Goal: Task Accomplishment & Management: Manage account settings

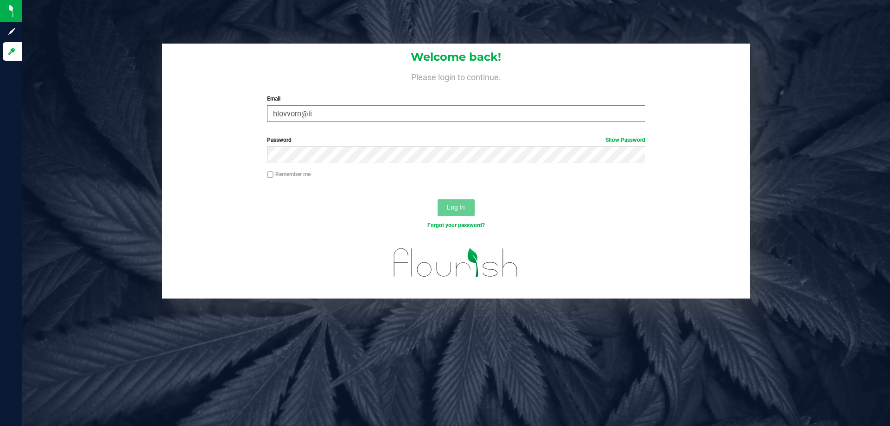
drag, startPoint x: 0, startPoint y: 0, endPoint x: 349, endPoint y: 111, distance: 365.7
click at [349, 111] on input "hlovvorn@li" at bounding box center [456, 113] width 378 height 17
type input "[EMAIL_ADDRESS][DOMAIN_NAME]"
click at [438, 199] on button "Log In" at bounding box center [456, 207] width 37 height 17
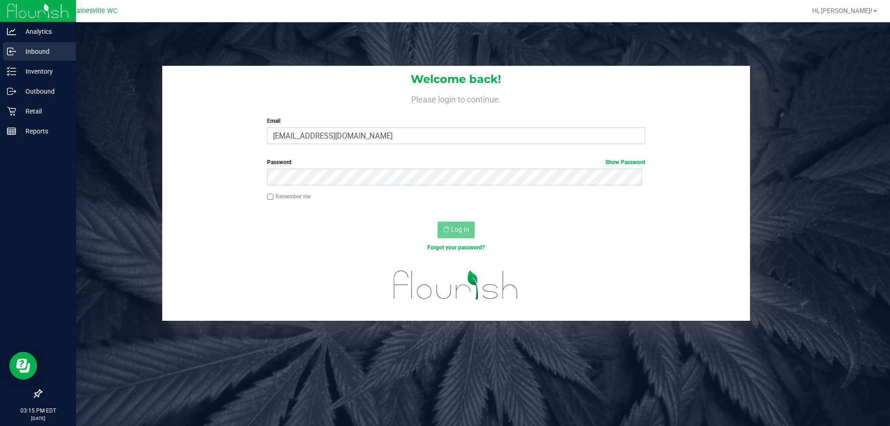
click at [22, 53] on p "Inbound" at bounding box center [44, 51] width 56 height 11
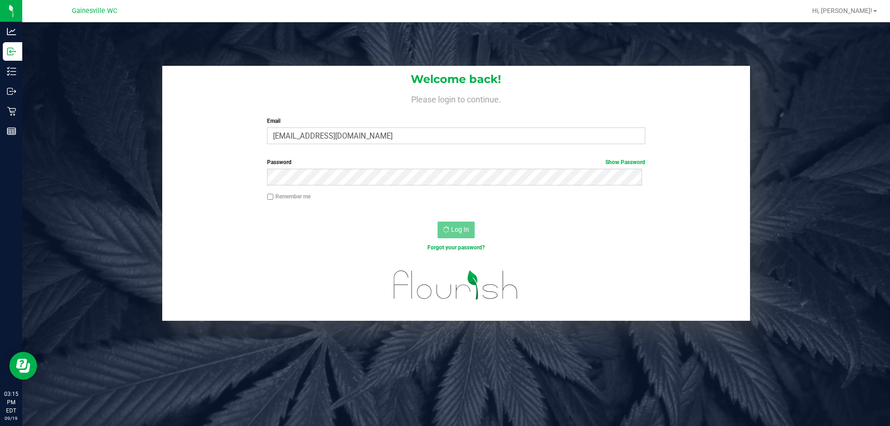
drag, startPoint x: 86, startPoint y: 84, endPoint x: 82, endPoint y: 70, distance: 15.1
click at [86, 83] on div "Welcome back! Please login to continue. Email hlovvorn@liveparallel.com Require…" at bounding box center [456, 193] width 882 height 255
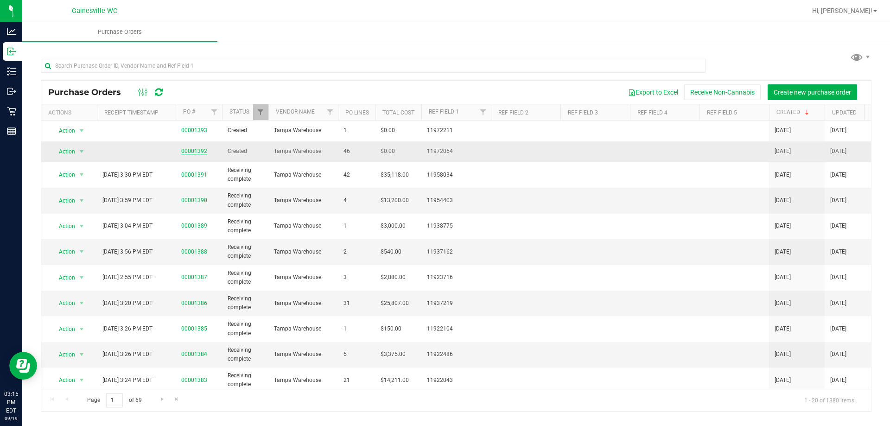
click at [195, 150] on link "00001392" at bounding box center [194, 151] width 26 height 6
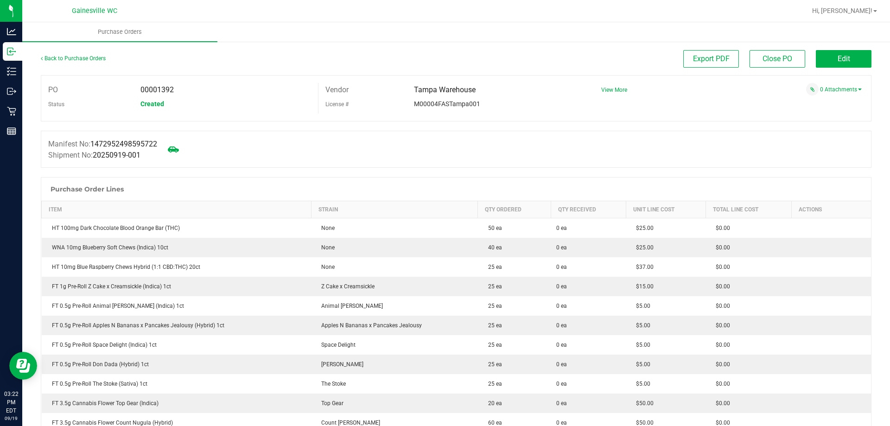
click at [288, 51] on div "Export PDF Close PO Edit" at bounding box center [559, 59] width 623 height 18
click at [614, 126] on div at bounding box center [456, 125] width 831 height 9
click at [842, 55] on span "Edit" at bounding box center [844, 58] width 13 height 9
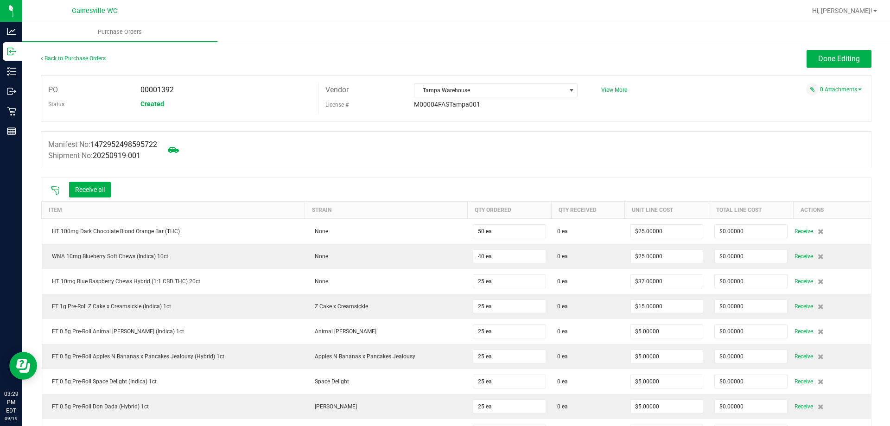
click at [57, 191] on icon at bounding box center [55, 190] width 9 height 9
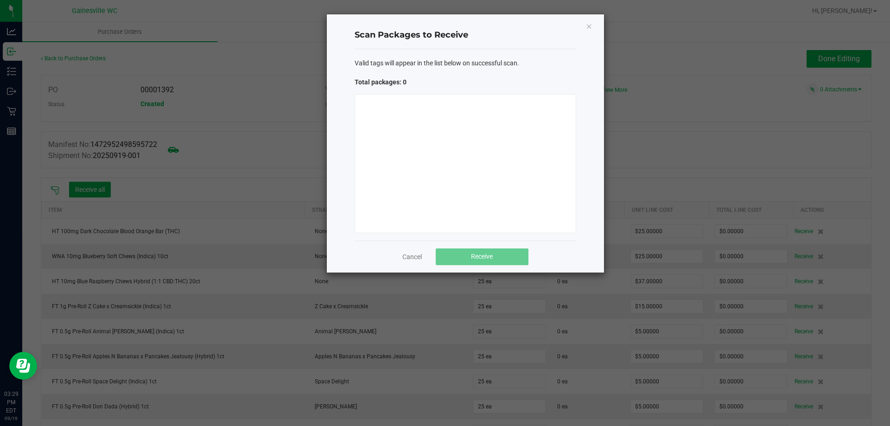
click at [402, 175] on div at bounding box center [466, 163] width 222 height 139
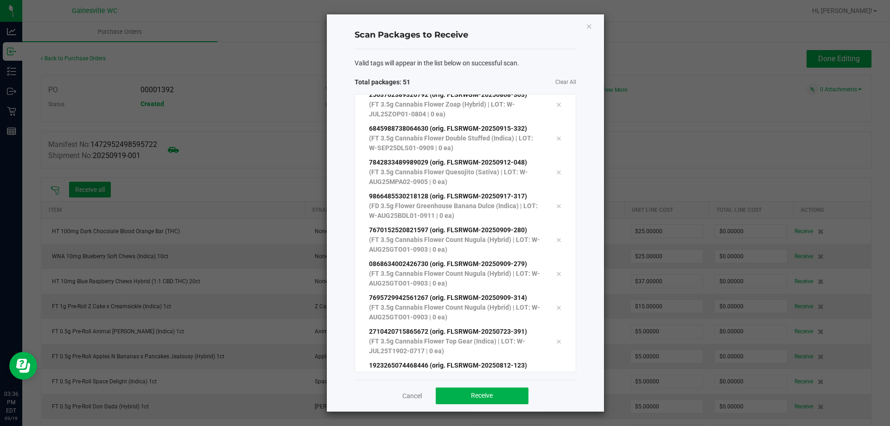
scroll to position [1472, 0]
click at [508, 396] on button "Receive" at bounding box center [482, 395] width 93 height 17
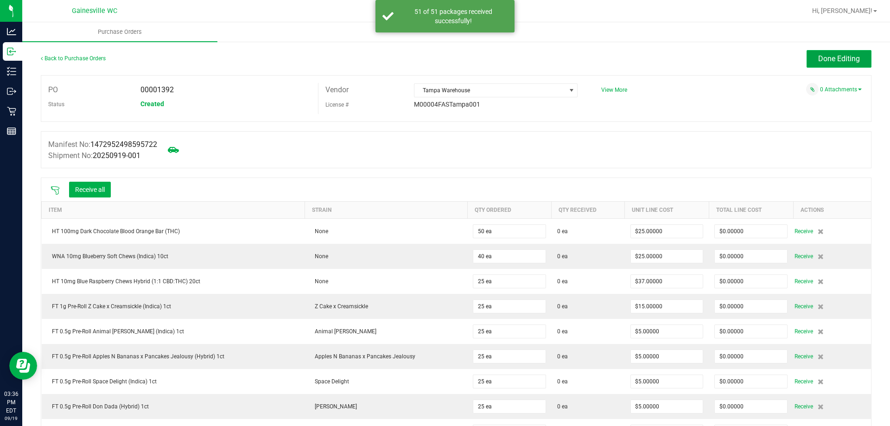
click at [807, 64] on button "Done Editing" at bounding box center [839, 59] width 65 height 18
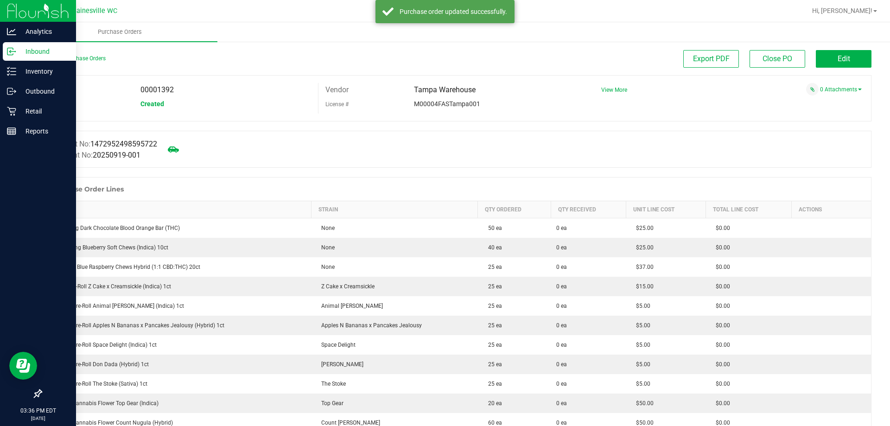
click at [14, 57] on div "Inbound" at bounding box center [39, 51] width 73 height 19
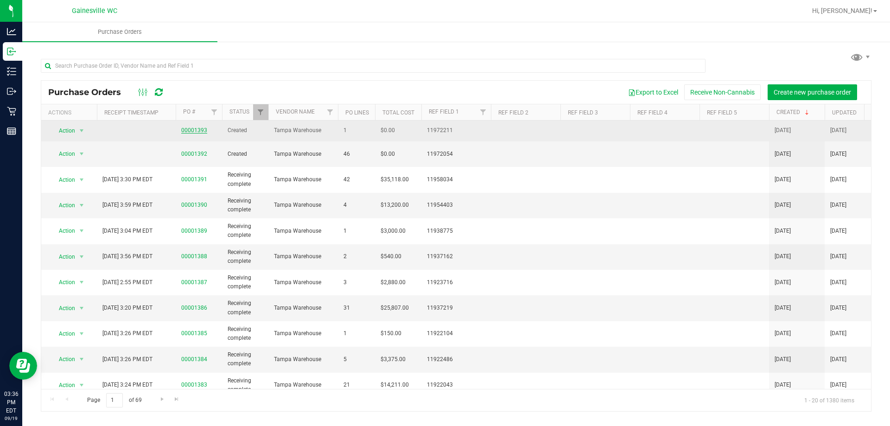
click at [194, 129] on link "00001393" at bounding box center [194, 130] width 26 height 6
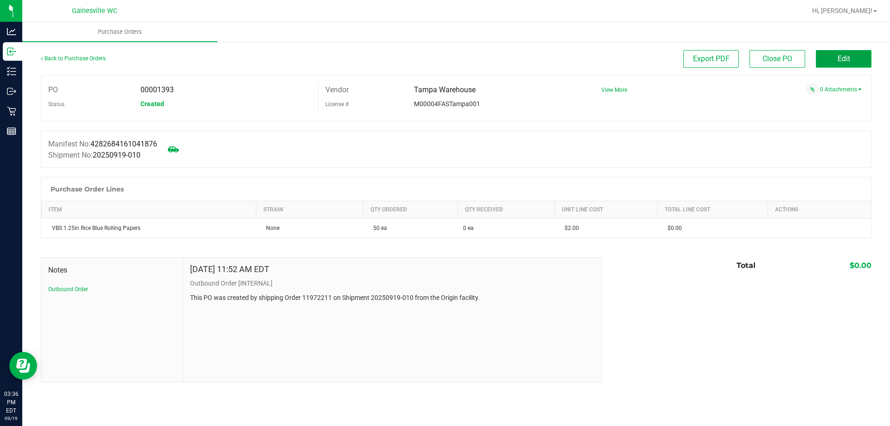
click at [831, 53] on button "Edit" at bounding box center [844, 59] width 56 height 18
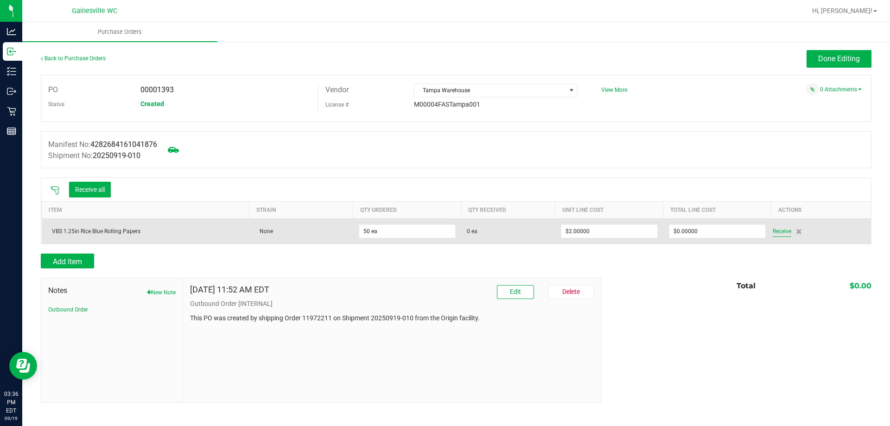
click at [780, 228] on span "Receive" at bounding box center [782, 231] width 19 height 11
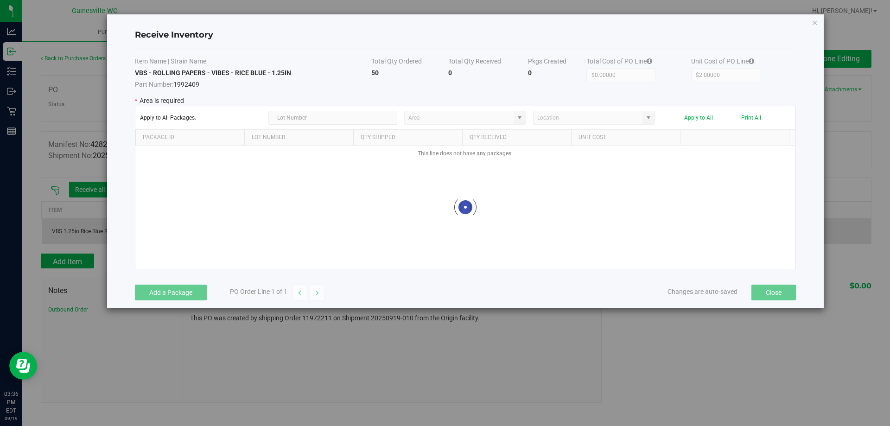
type input "Pantry"
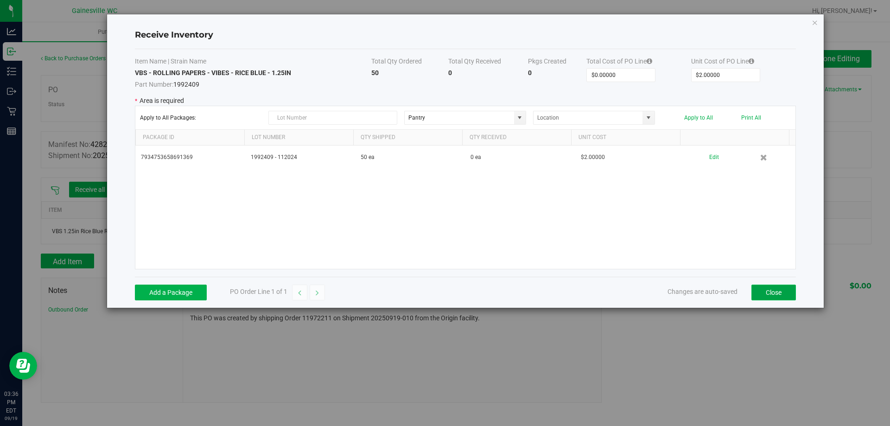
click at [760, 286] on button "Close" at bounding box center [773, 293] width 44 height 16
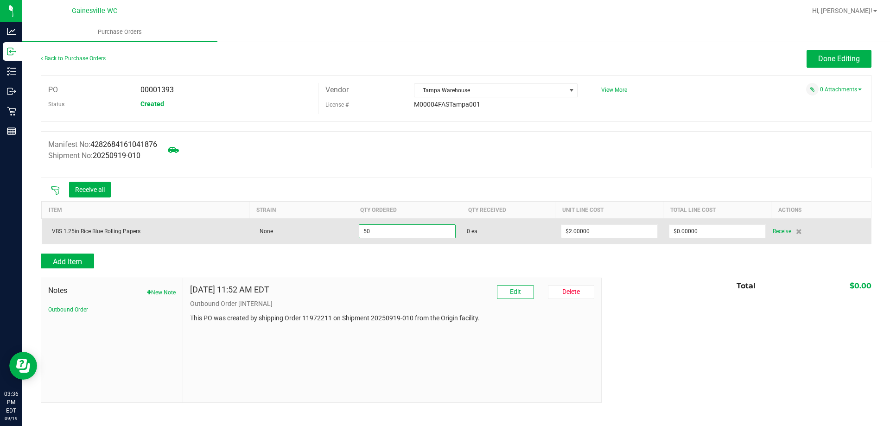
click at [408, 228] on input "50" at bounding box center [407, 231] width 96 height 13
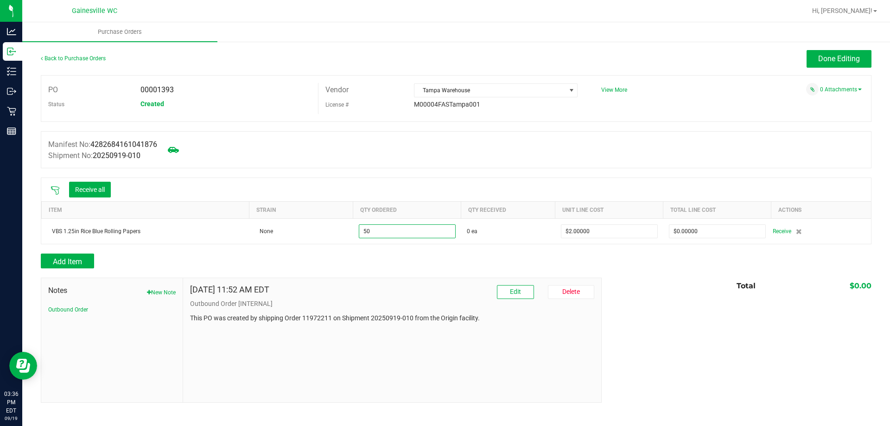
type input "50 ea"
click at [435, 151] on div "Manifest No: 4282684161041876 Shipment No: 20250919-010" at bounding box center [456, 149] width 831 height 37
click at [108, 187] on button "Receive all" at bounding box center [90, 190] width 42 height 16
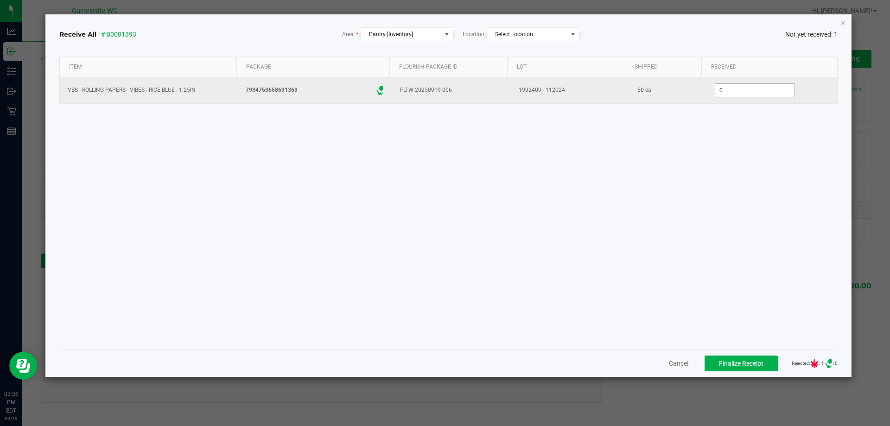
click at [759, 93] on input "0" at bounding box center [754, 90] width 79 height 13
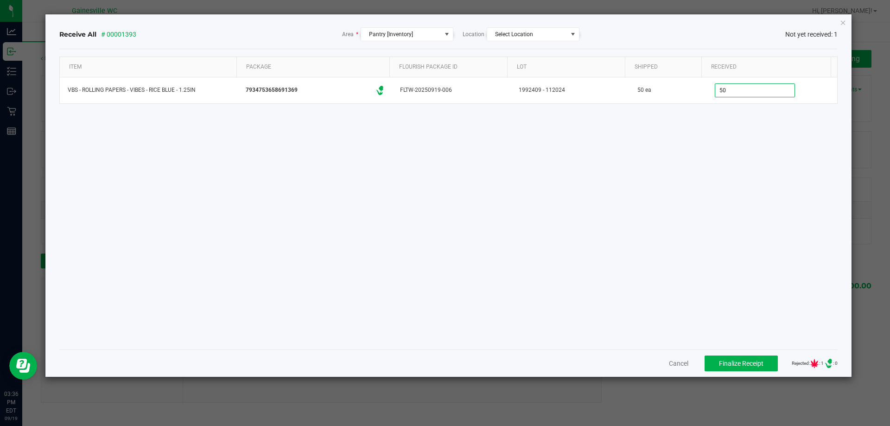
type input "50 ea"
click at [737, 189] on div "Item Package Flourish Package ID Lot Shipped Received VBS - ROLLING PAPERS - VI…" at bounding box center [448, 200] width 779 height 286
click at [719, 362] on span "Finalize Receipt" at bounding box center [741, 363] width 44 height 7
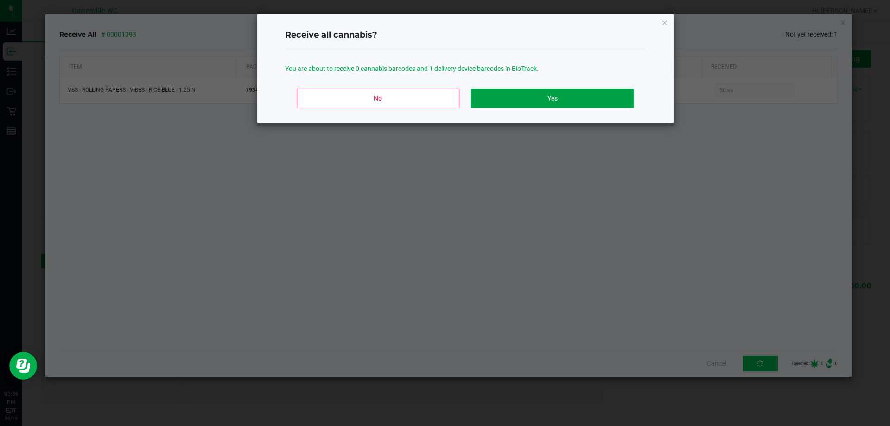
click at [529, 106] on button "Yes" at bounding box center [552, 98] width 162 height 19
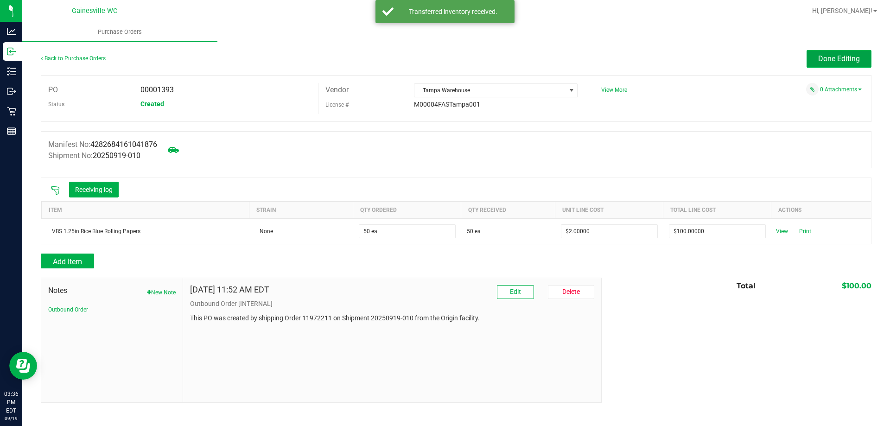
click at [846, 63] on button "Done Editing" at bounding box center [839, 59] width 65 height 18
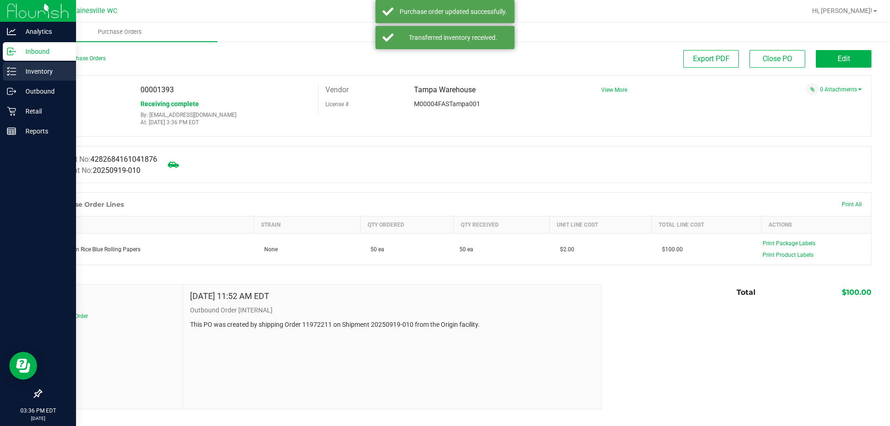
click at [22, 72] on p "Inventory" at bounding box center [44, 71] width 56 height 11
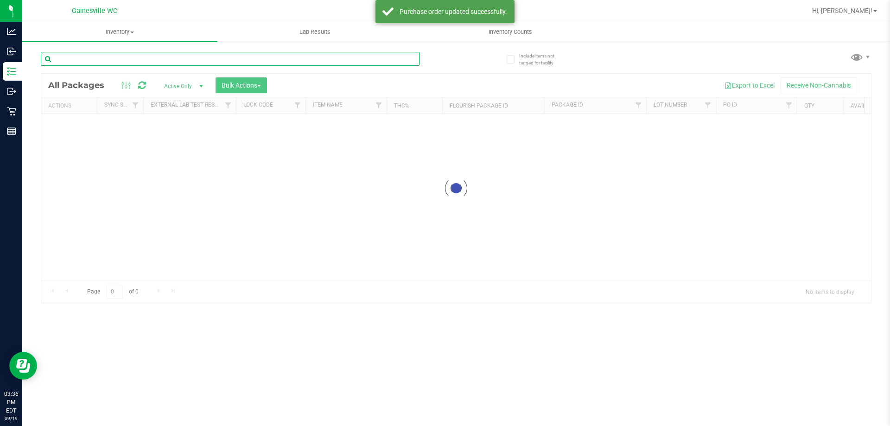
click at [138, 61] on input "text" at bounding box center [230, 59] width 379 height 14
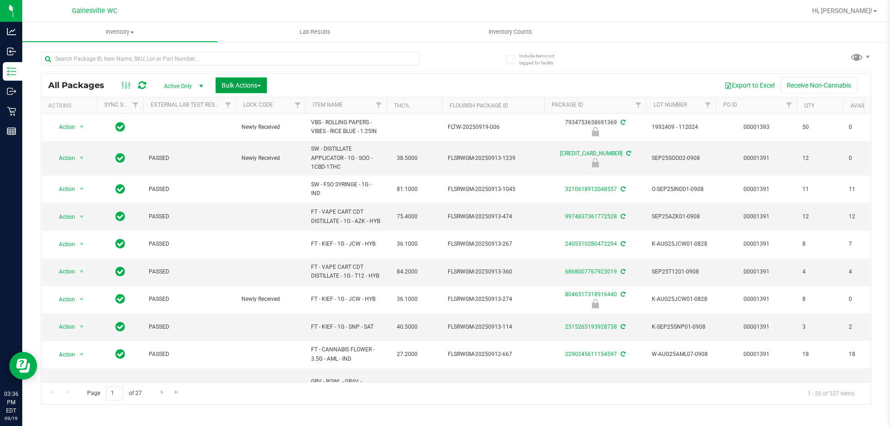
click at [226, 83] on span "Bulk Actions" at bounding box center [241, 85] width 39 height 7
click at [279, 170] on div "Lock/Unlock packages" at bounding box center [259, 175] width 76 height 15
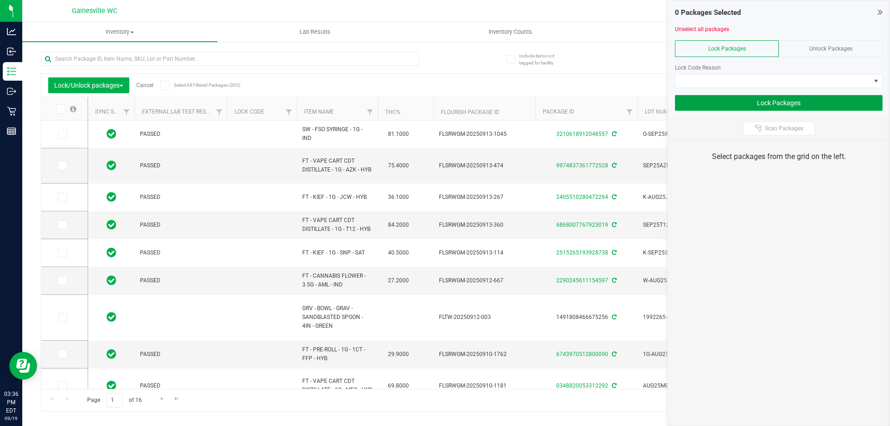
click at [754, 96] on button "Lock Packages" at bounding box center [779, 103] width 208 height 16
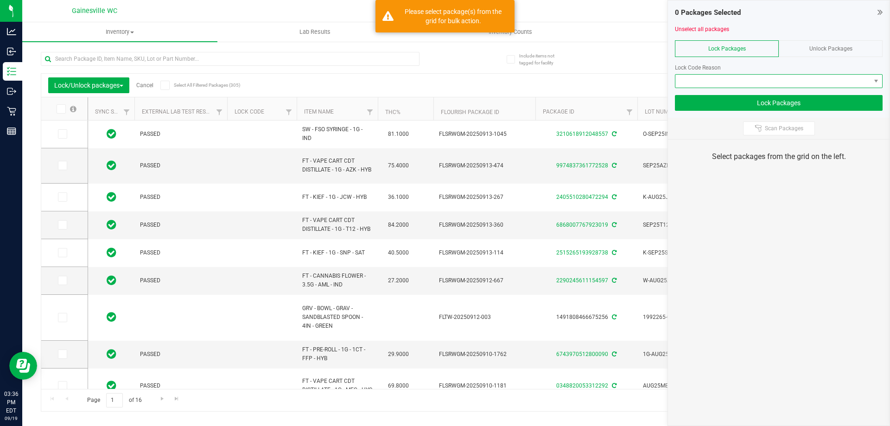
click at [755, 81] on span at bounding box center [772, 81] width 195 height 13
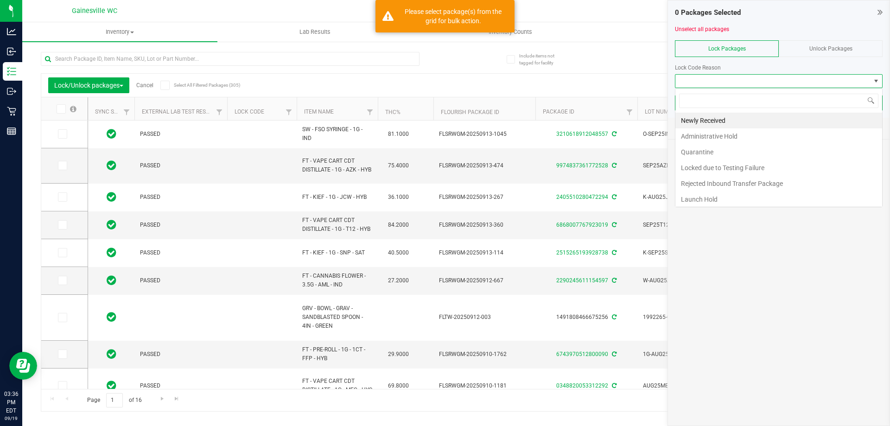
scroll to position [14, 208]
click at [759, 88] on div "Newly Received Administrative Hold Quarantine Locked due to Testing Failure Rej…" at bounding box center [779, 148] width 208 height 120
click at [759, 76] on span at bounding box center [772, 81] width 195 height 13
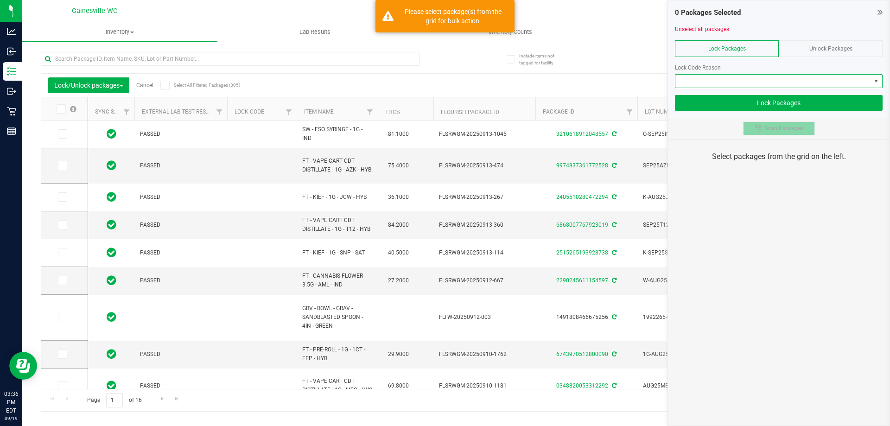
click at [775, 127] on span "Scan Packages" at bounding box center [784, 128] width 38 height 7
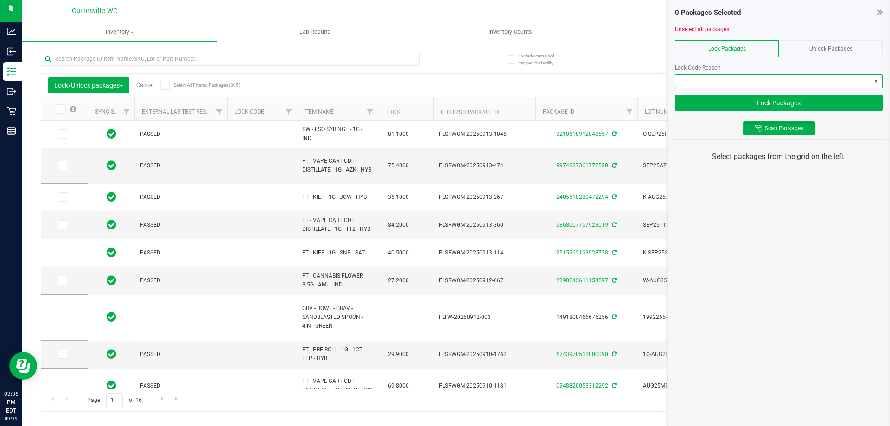
click at [726, 86] on span at bounding box center [772, 81] width 195 height 13
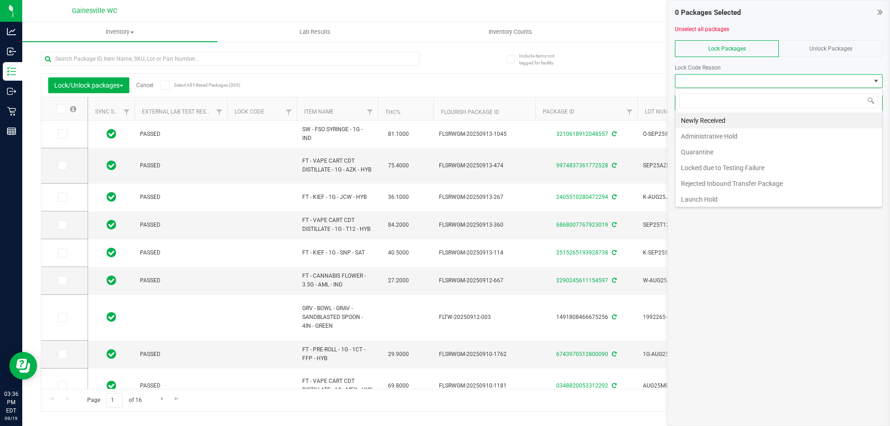
click at [726, 86] on span at bounding box center [772, 81] width 195 height 13
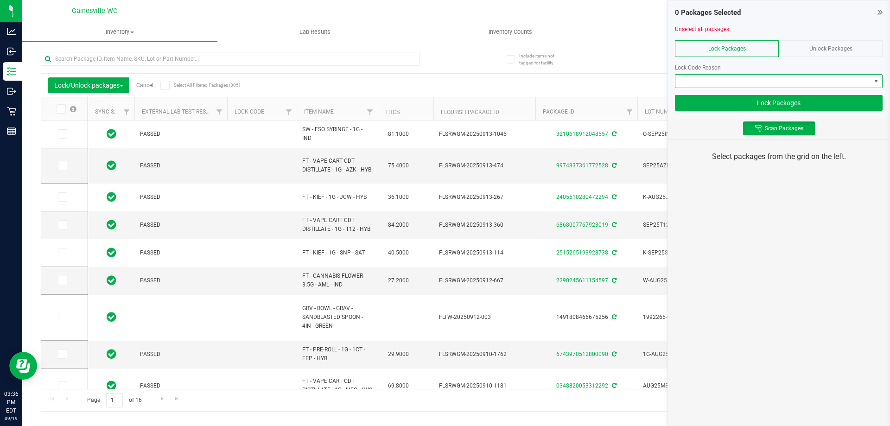
click at [625, 73] on div "Lock/Unlock packages Cancel Select All Filtered Packages (305) Add to manufactu…" at bounding box center [456, 242] width 831 height 338
click at [846, 53] on div "Unlock Packages" at bounding box center [831, 48] width 104 height 17
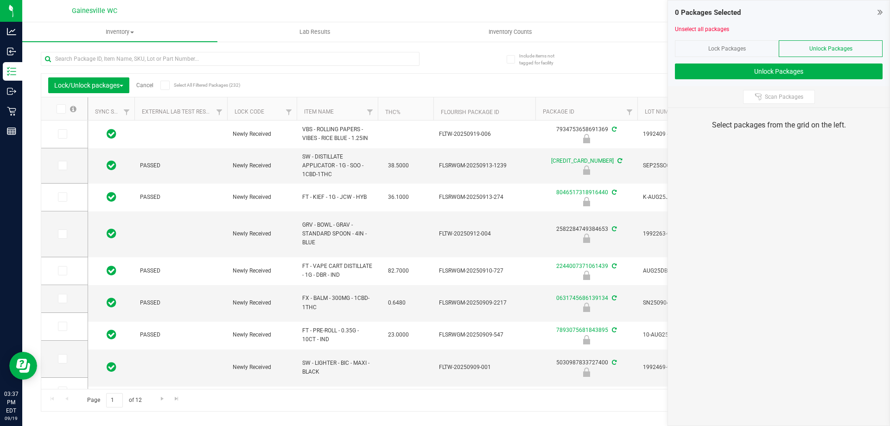
click at [697, 51] on div "Lock Packages" at bounding box center [727, 48] width 104 height 17
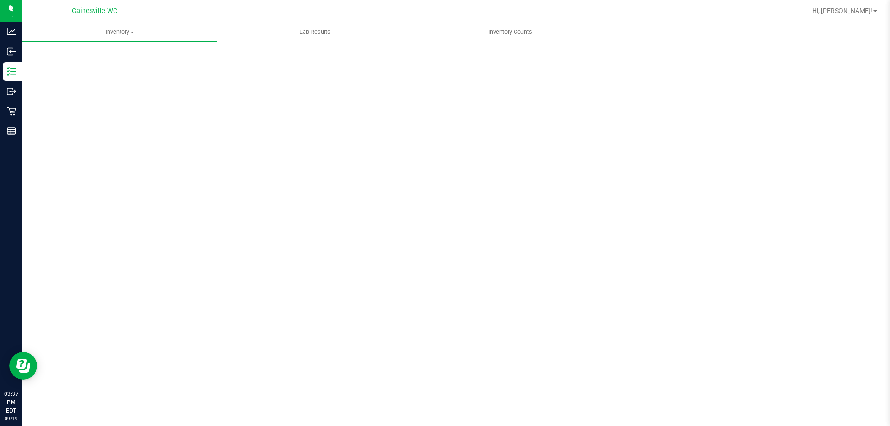
click at [627, 70] on div "Scan Packages 0" at bounding box center [456, 185] width 831 height 271
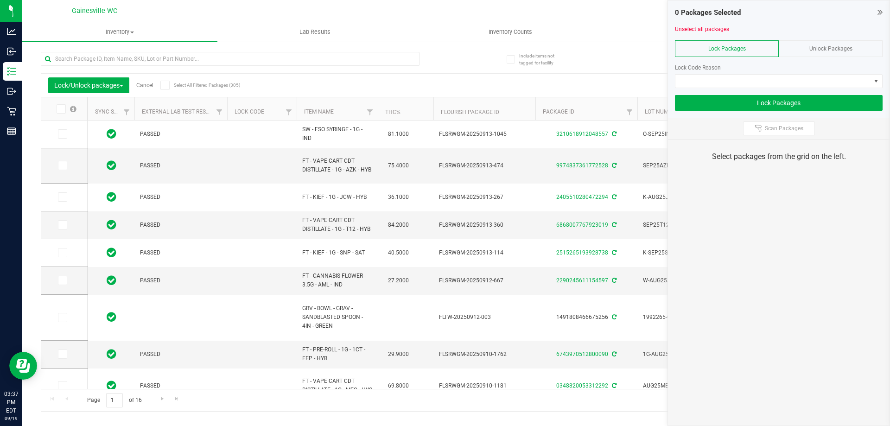
click at [594, 108] on th "Package ID" at bounding box center [586, 108] width 102 height 23
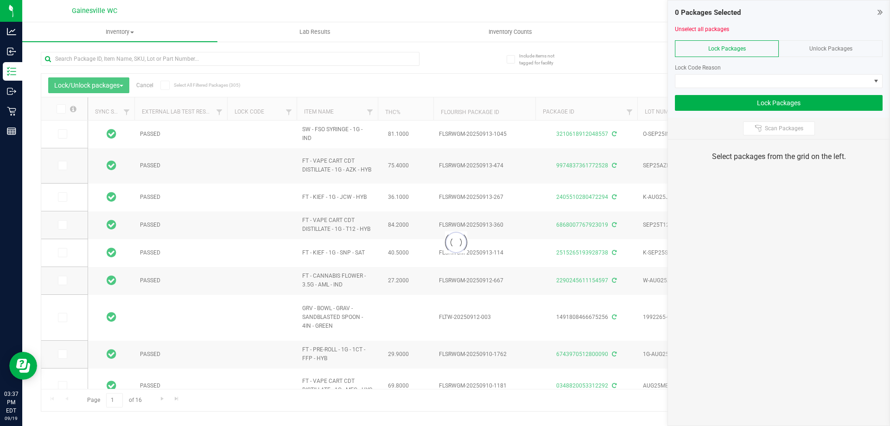
click at [879, 11] on icon at bounding box center [879, 11] width 5 height 9
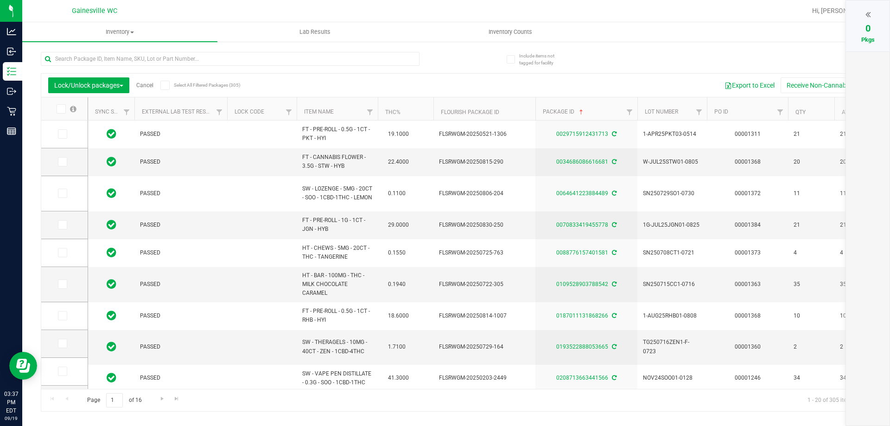
click at [757, 104] on th "PO ID" at bounding box center [747, 108] width 81 height 23
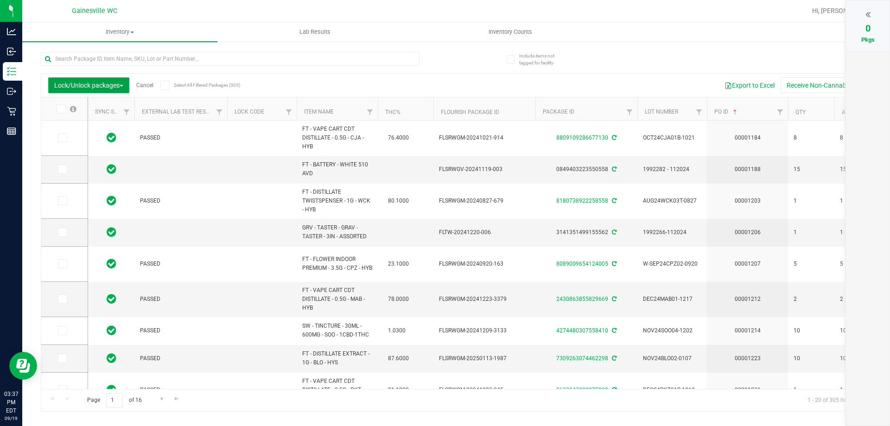
click at [113, 80] on button "Lock/Unlock packages" at bounding box center [88, 85] width 81 height 16
click at [870, 17] on icon at bounding box center [867, 14] width 5 height 9
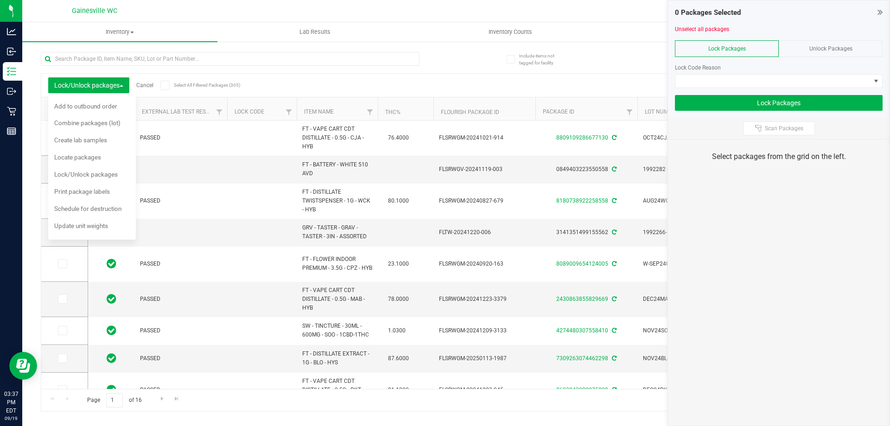
click at [823, 54] on div "Unlock Packages" at bounding box center [831, 48] width 104 height 17
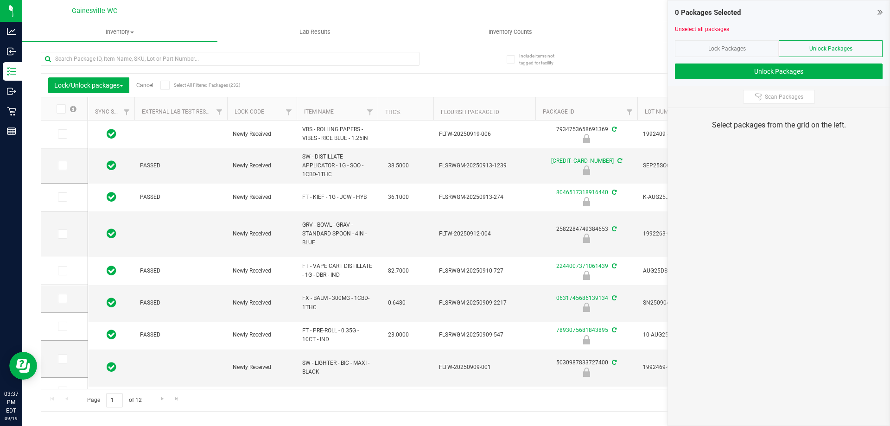
click at [631, 54] on div "Lock/Unlock packages Cancel Select All Filtered Packages (232) Add to manufactu…" at bounding box center [456, 227] width 831 height 368
click at [633, 75] on div "Lock/Unlock packages Cancel Select All Filtered Packages (232) Add to manufactu…" at bounding box center [456, 85] width 830 height 23
click at [883, 6] on div "0 Packages Selected Unselect all packages Lock Packages Unlock Packages Unlock …" at bounding box center [779, 43] width 222 height 86
click at [881, 13] on icon at bounding box center [879, 11] width 5 height 9
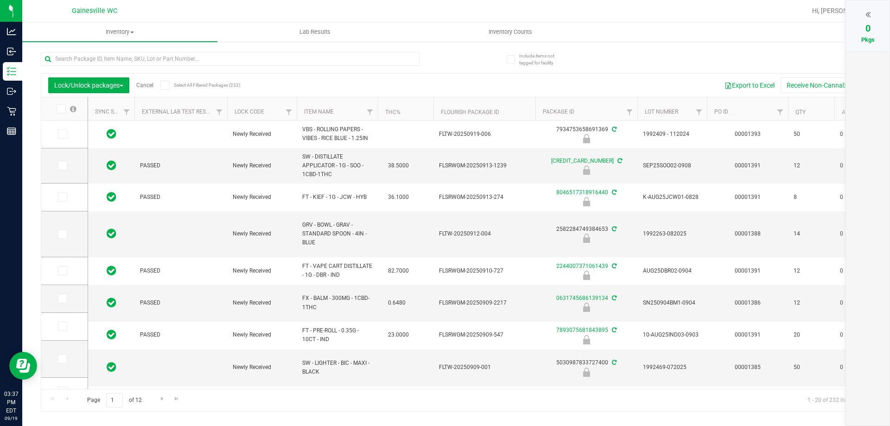
click at [753, 113] on th "PO ID" at bounding box center [747, 108] width 81 height 23
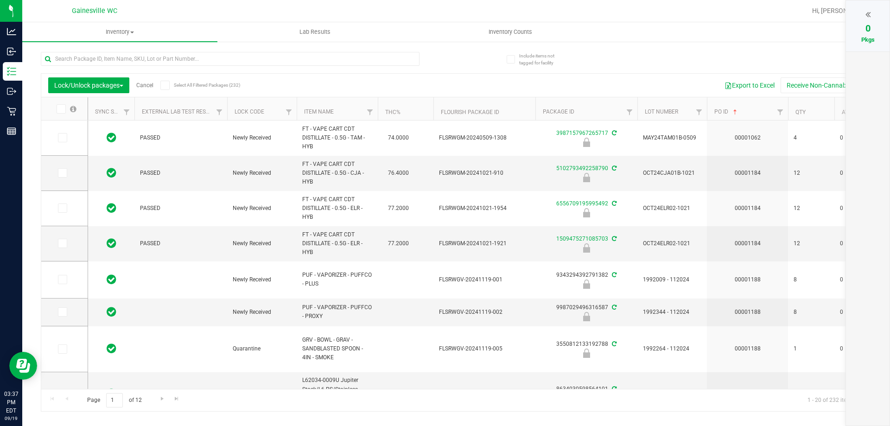
click at [753, 113] on th "PO ID" at bounding box center [747, 108] width 81 height 23
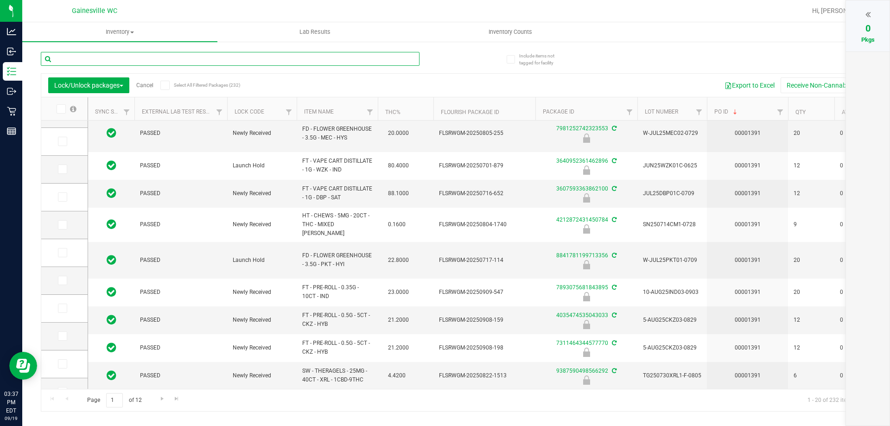
click at [406, 61] on input "text" at bounding box center [230, 59] width 379 height 14
click at [866, 13] on icon at bounding box center [867, 14] width 5 height 9
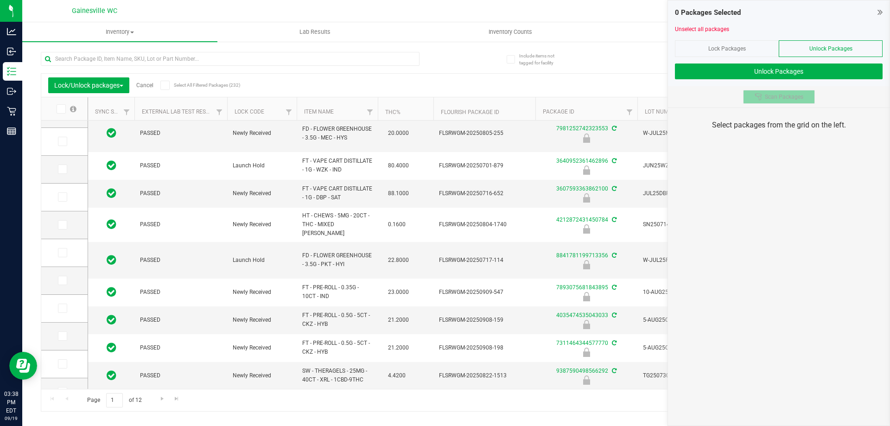
click at [798, 96] on span "Scan Packages" at bounding box center [784, 96] width 38 height 7
click at [821, 210] on div "0 Packages Selected Unselect all packages Lock Packages Unlock Packages Unlock …" at bounding box center [778, 213] width 222 height 426
click at [782, 100] on span "Scan Packages" at bounding box center [784, 96] width 38 height 7
click at [799, 66] on button "Unlock Packages" at bounding box center [779, 72] width 208 height 16
click at [798, 100] on span "Scan Packages" at bounding box center [784, 96] width 38 height 7
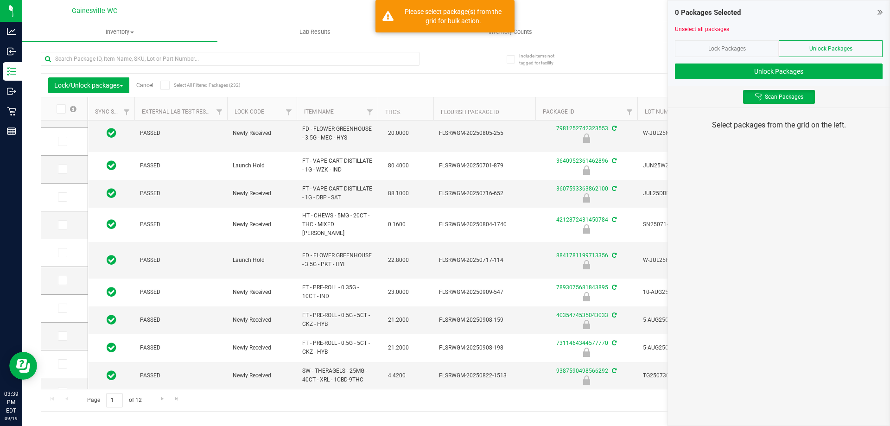
click at [805, 148] on div "0 Packages Selected Unselect all packages Lock Packages Unlock Packages Unlock …" at bounding box center [778, 213] width 222 height 426
click at [239, 60] on input "text" at bounding box center [230, 59] width 379 height 14
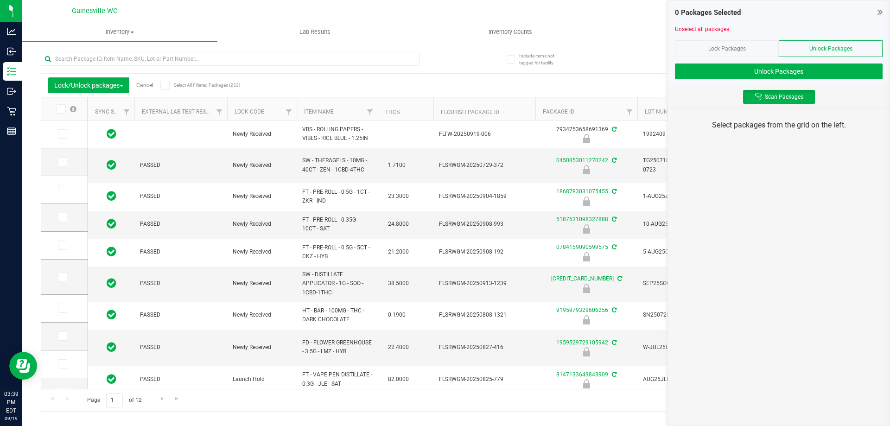
click at [883, 15] on div "0 Packages Selected Unselect all packages Lock Packages Unlock Packages Unlock …" at bounding box center [779, 43] width 222 height 86
click at [879, 10] on icon at bounding box center [879, 11] width 5 height 9
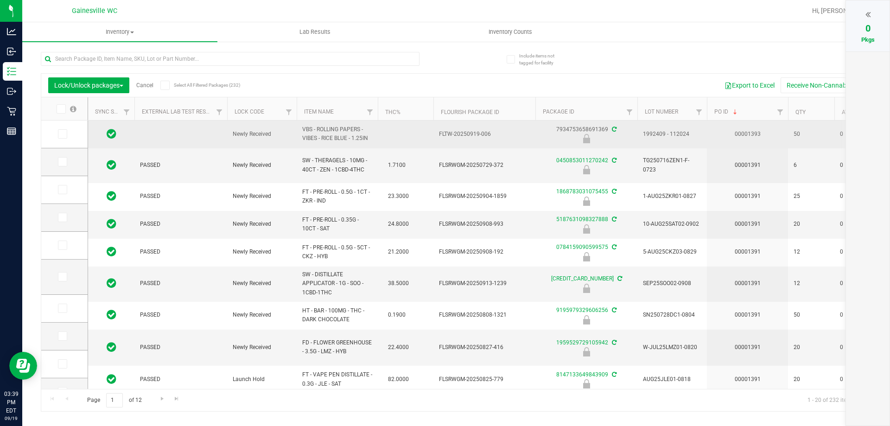
scroll to position [139, 0]
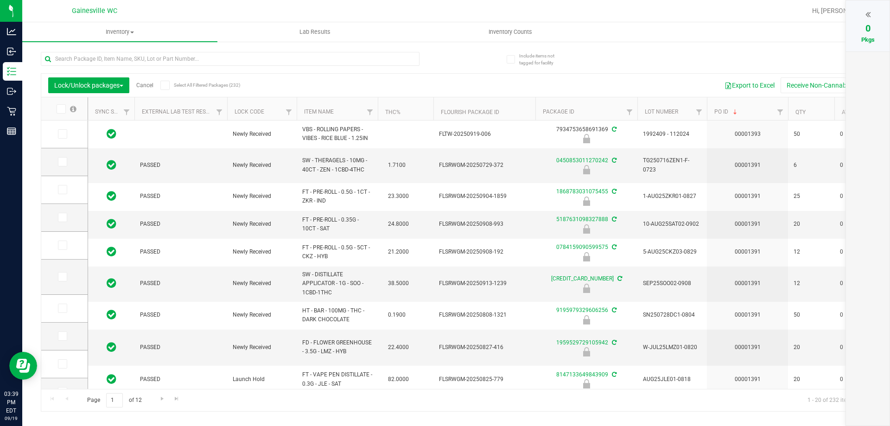
click at [872, 13] on div at bounding box center [867, 14] width 25 height 14
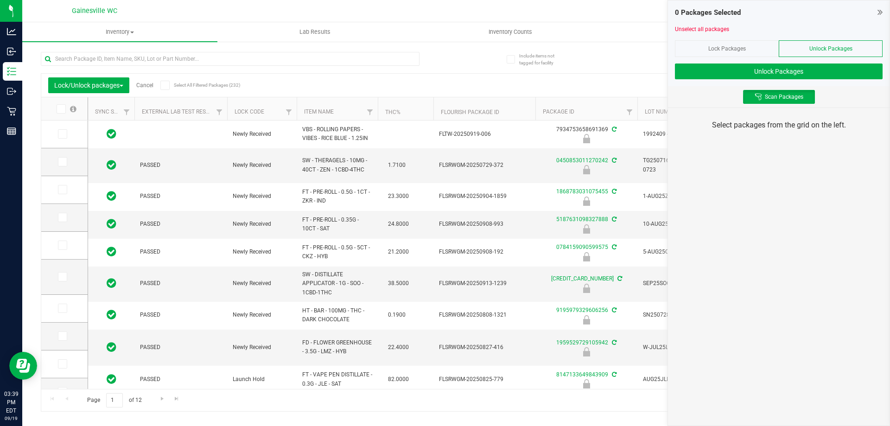
click at [772, 50] on div "Lock Packages" at bounding box center [727, 48] width 104 height 17
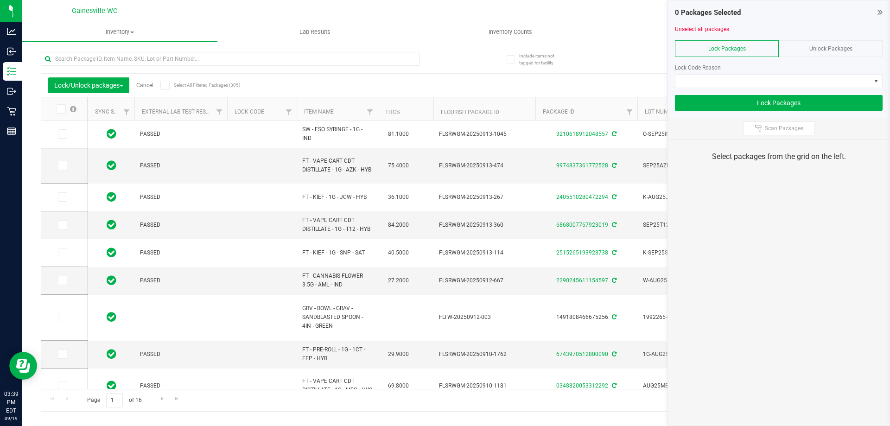
click at [877, 14] on icon at bounding box center [879, 11] width 5 height 9
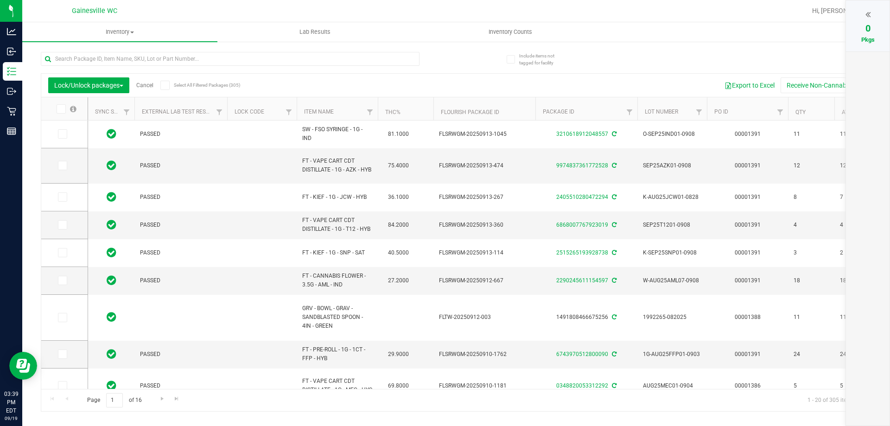
click at [738, 105] on th "PO ID" at bounding box center [747, 108] width 81 height 23
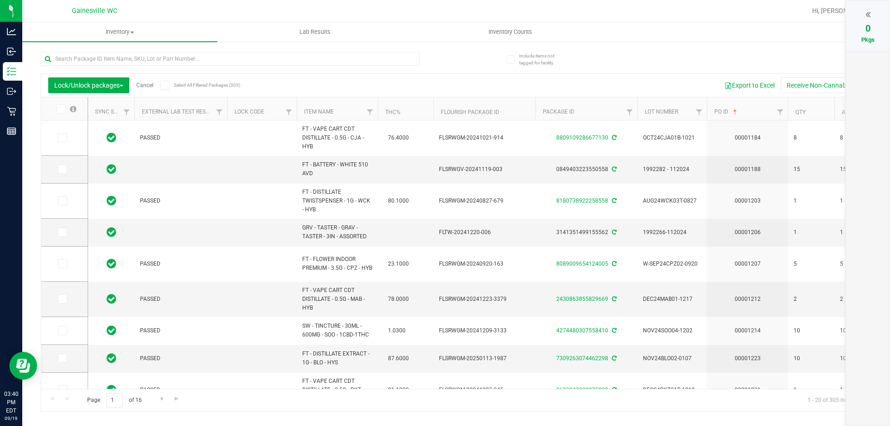
click at [745, 107] on th "PO ID" at bounding box center [747, 108] width 81 height 23
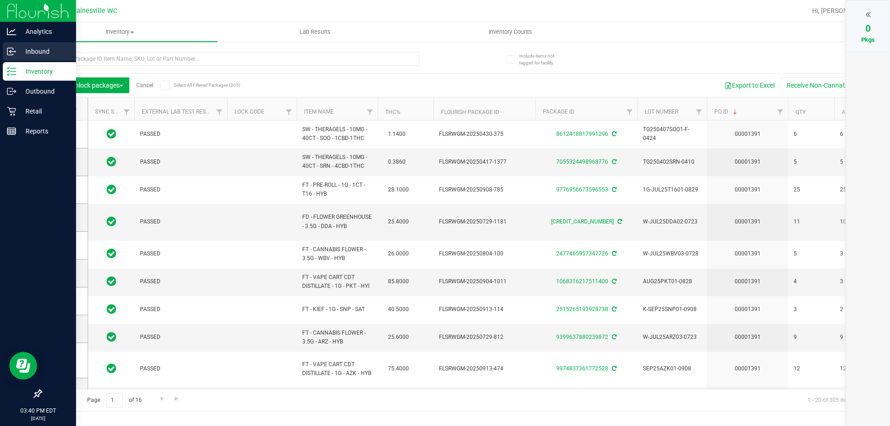
click at [24, 58] on div "Inbound" at bounding box center [39, 51] width 73 height 19
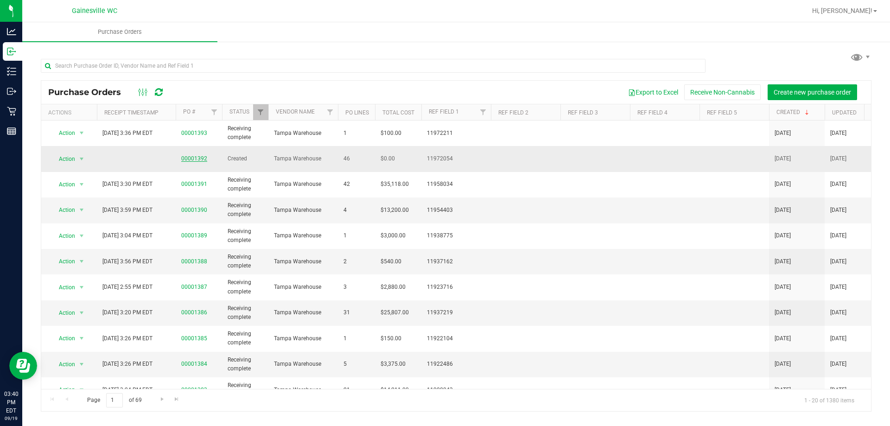
click at [196, 157] on link "00001392" at bounding box center [194, 158] width 26 height 6
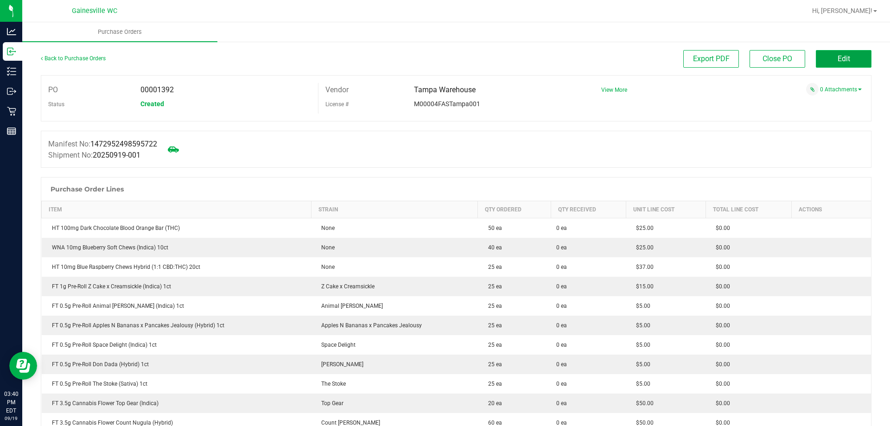
click at [847, 51] on button "Edit" at bounding box center [844, 59] width 56 height 18
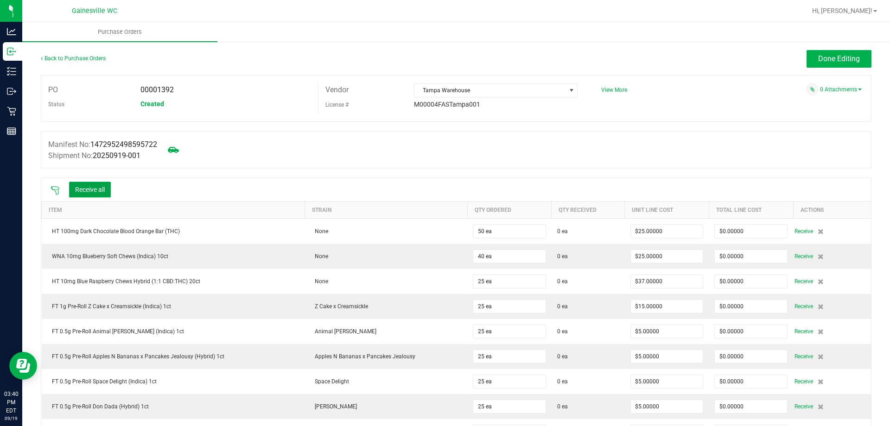
click at [94, 187] on button "Receive all" at bounding box center [90, 190] width 42 height 16
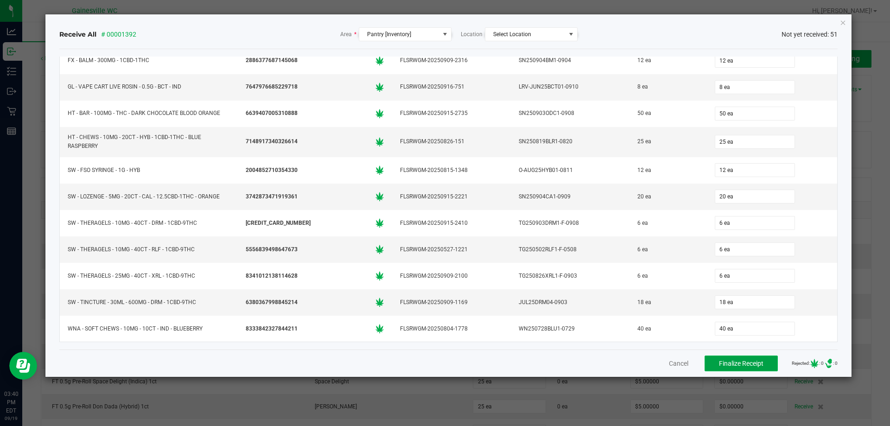
click at [746, 362] on span "Finalize Receipt" at bounding box center [741, 363] width 44 height 7
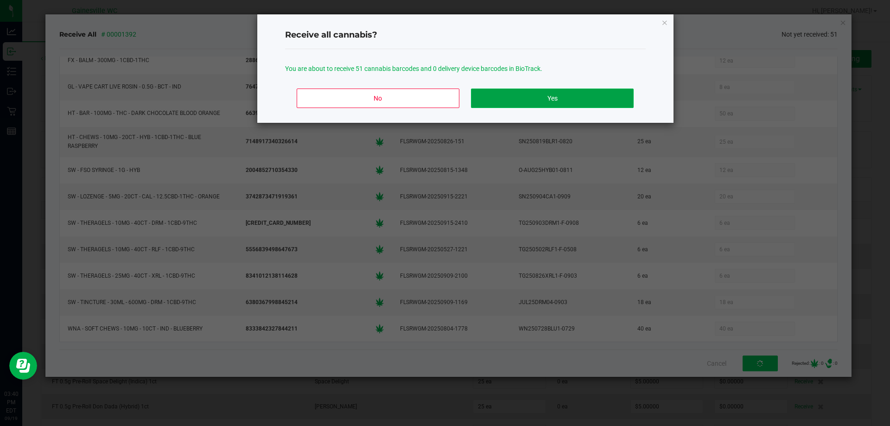
click at [562, 100] on button "Yes" at bounding box center [552, 98] width 162 height 19
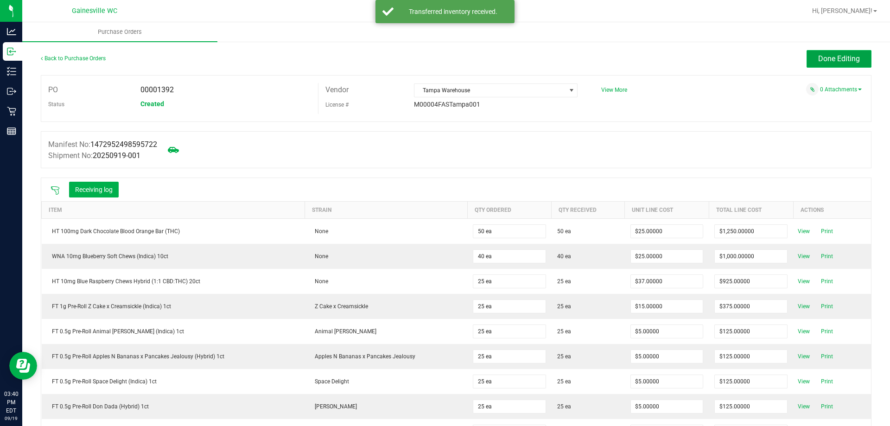
click at [807, 57] on button "Done Editing" at bounding box center [839, 59] width 65 height 18
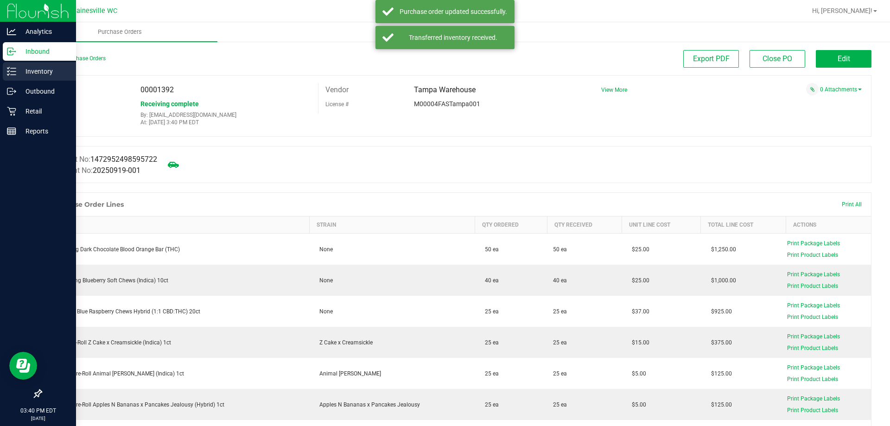
click at [17, 66] on p "Inventory" at bounding box center [44, 71] width 56 height 11
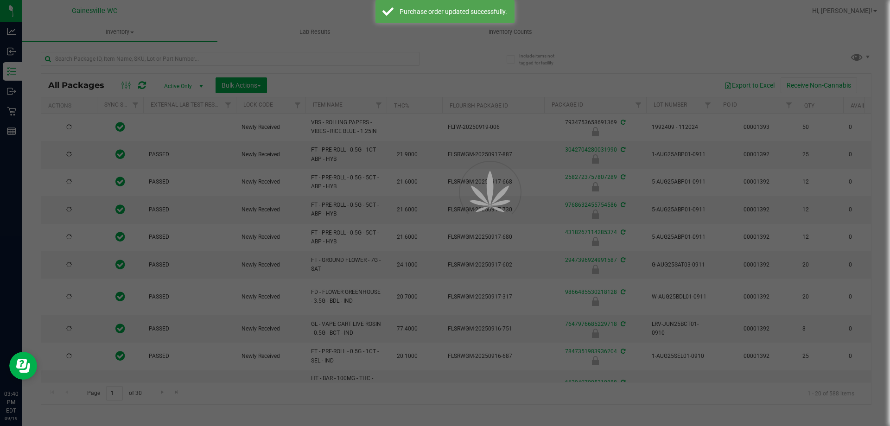
type input "[DATE]"
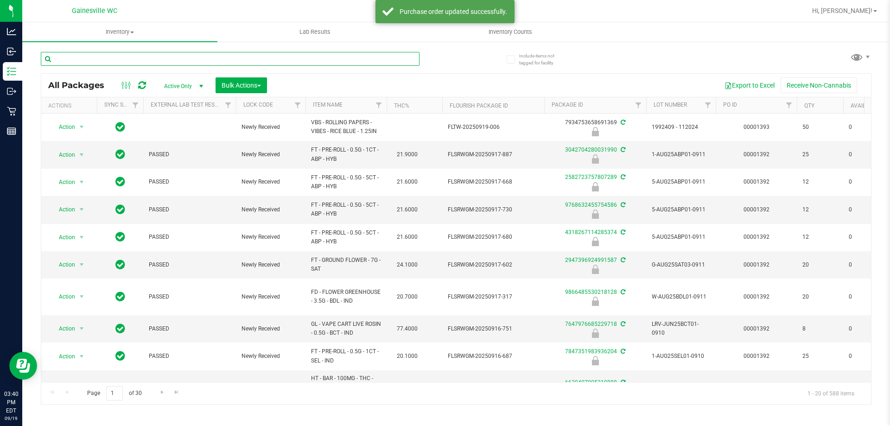
click at [272, 60] on input "text" at bounding box center [230, 59] width 379 height 14
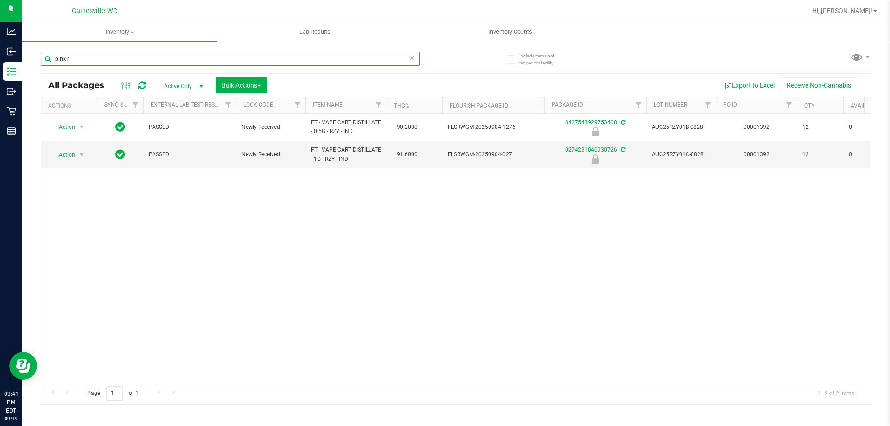
type input "pink r"
click at [411, 58] on icon at bounding box center [411, 57] width 6 height 11
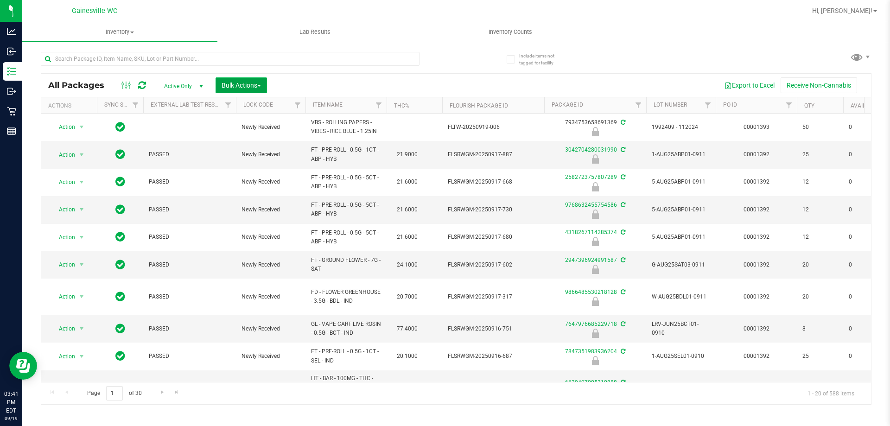
click at [246, 83] on span "Bulk Actions" at bounding box center [241, 85] width 39 height 7
click at [263, 171] on span "Lock/Unlock packages" at bounding box center [253, 174] width 64 height 7
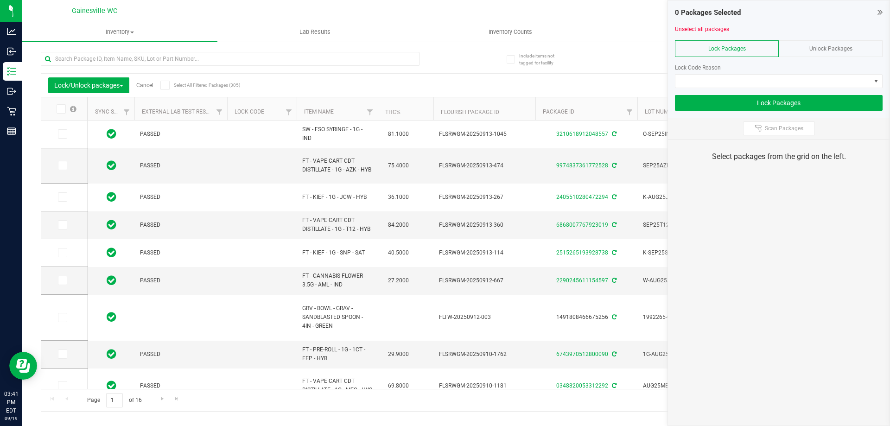
click at [824, 53] on div "Unlock Packages" at bounding box center [831, 48] width 104 height 17
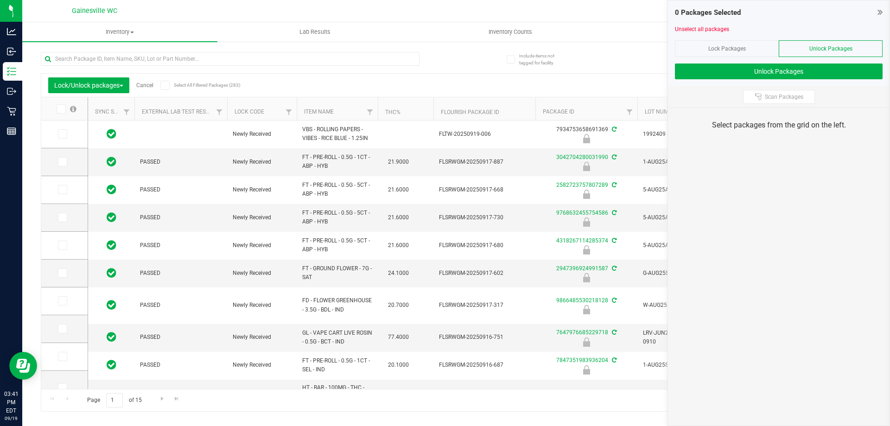
click at [769, 104] on div "Scan Packages" at bounding box center [779, 96] width 222 height 21
click at [774, 99] on span "Scan Packages" at bounding box center [784, 96] width 38 height 7
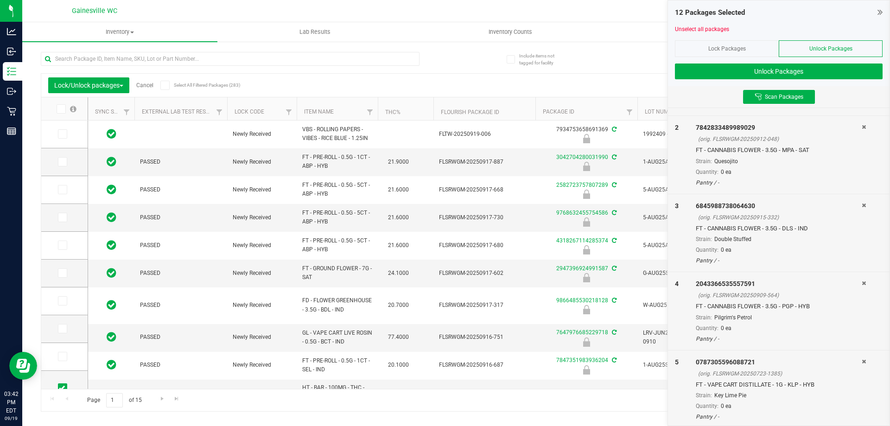
scroll to position [185, 0]
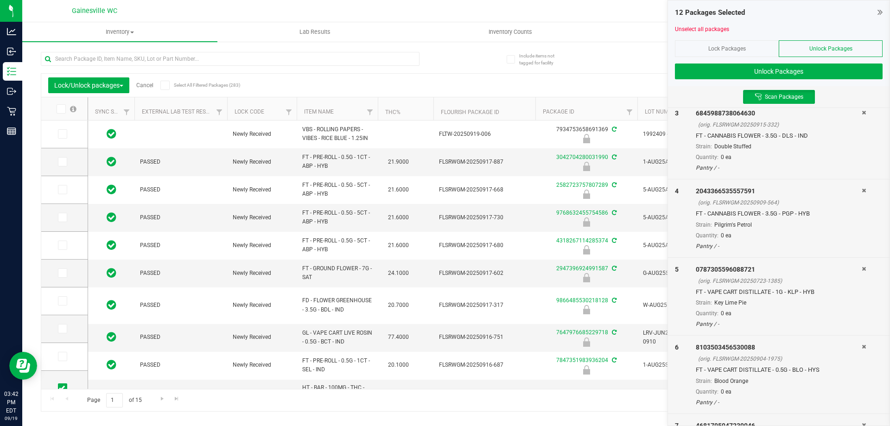
click at [862, 269] on icon at bounding box center [864, 269] width 4 height 6
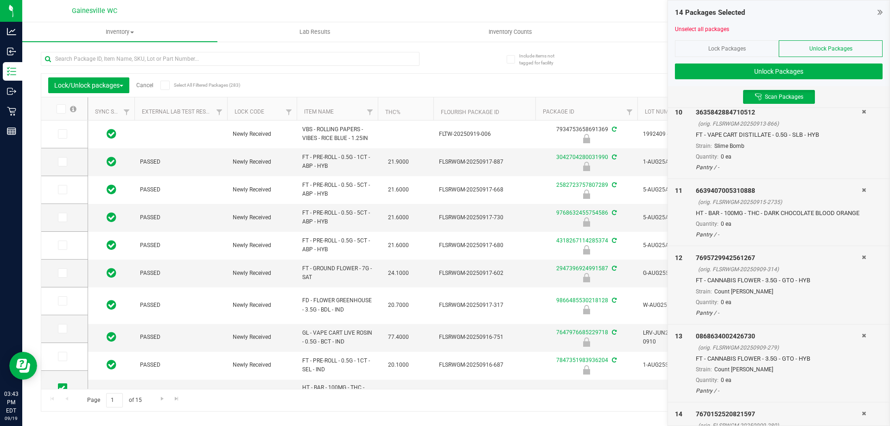
scroll to position [797, 0]
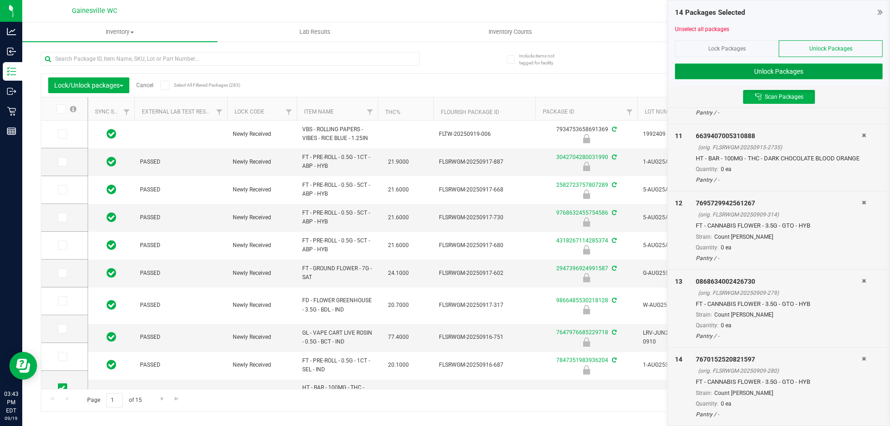
click at [781, 71] on button "Unlock Packages" at bounding box center [779, 72] width 208 height 16
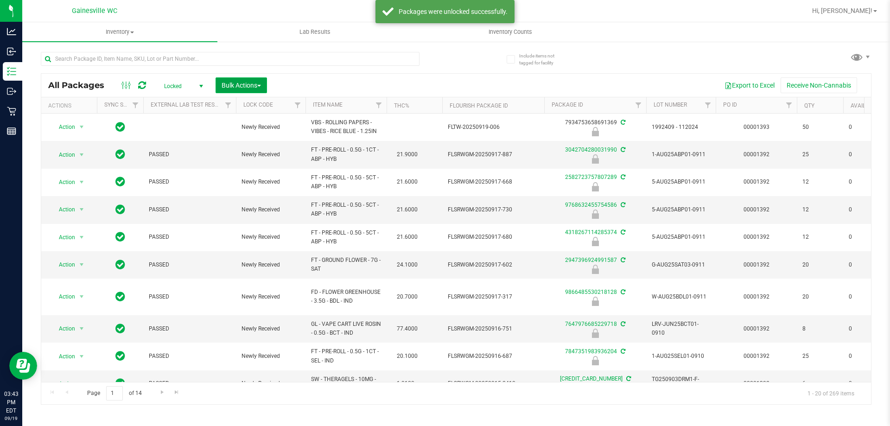
click at [232, 83] on span "Bulk Actions" at bounding box center [241, 85] width 39 height 7
click at [260, 169] on div "Lock/Unlock packages" at bounding box center [259, 175] width 76 height 15
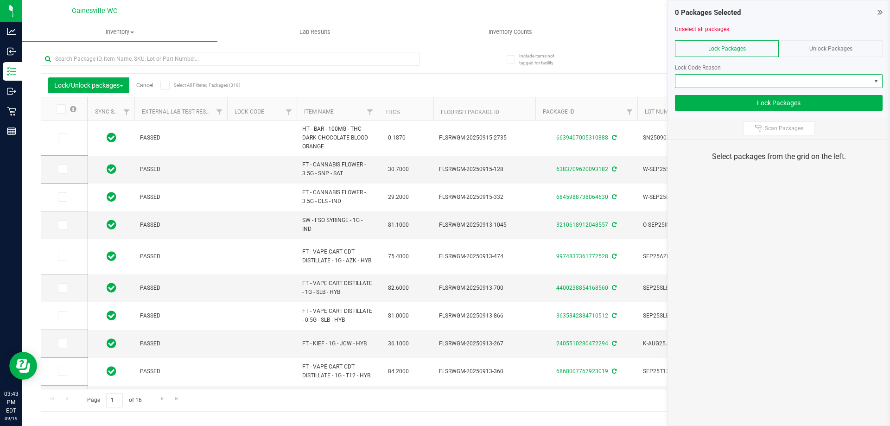
click at [725, 81] on span at bounding box center [772, 81] width 195 height 13
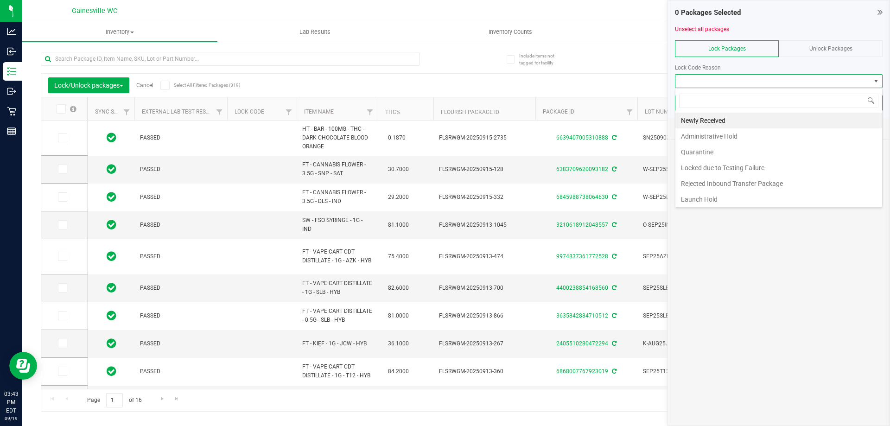
scroll to position [14, 208]
click at [719, 198] on li "Launch Hold" at bounding box center [778, 199] width 207 height 16
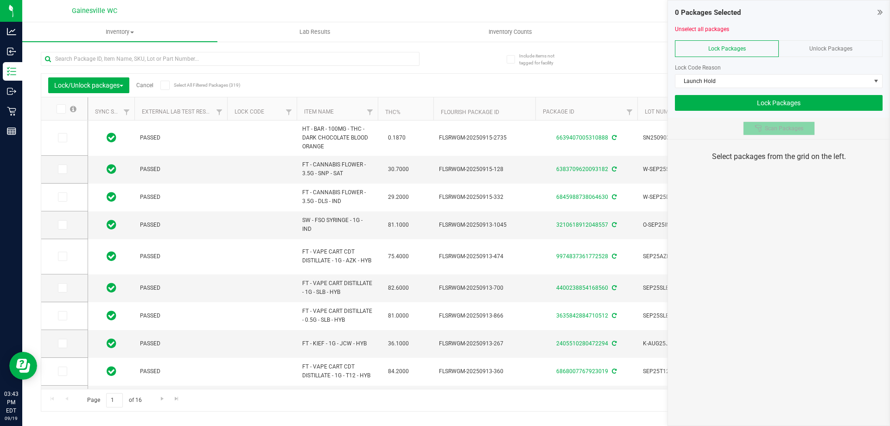
click at [749, 128] on button "Scan Packages" at bounding box center [779, 128] width 72 height 14
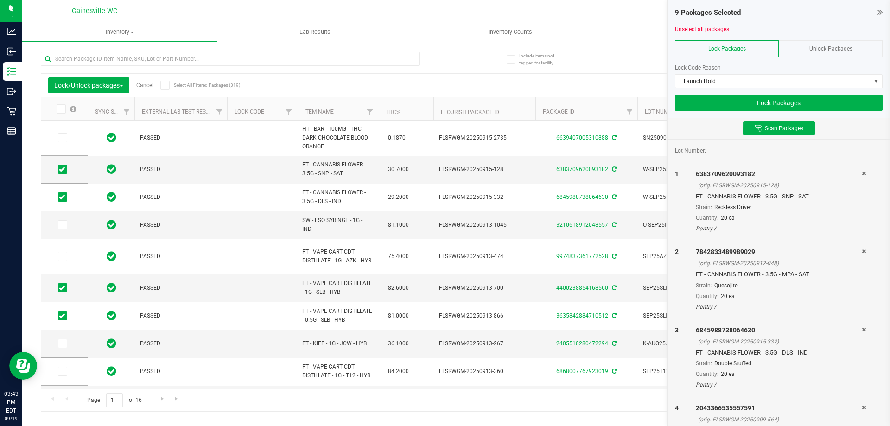
type input "[DATE]"
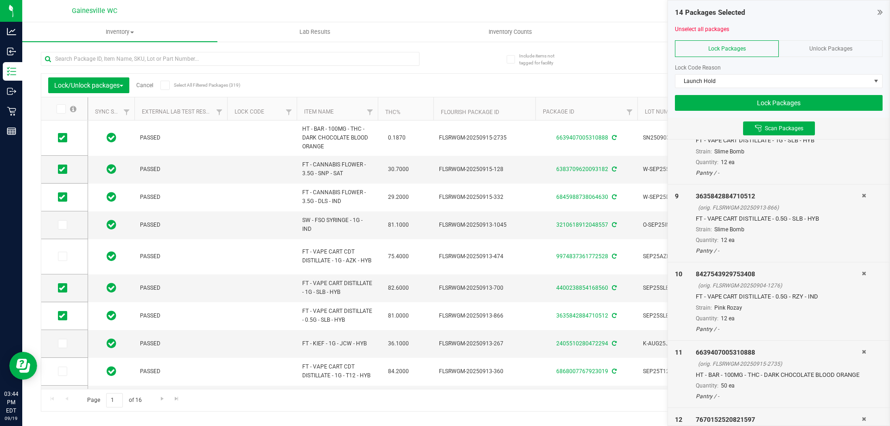
scroll to position [828, 0]
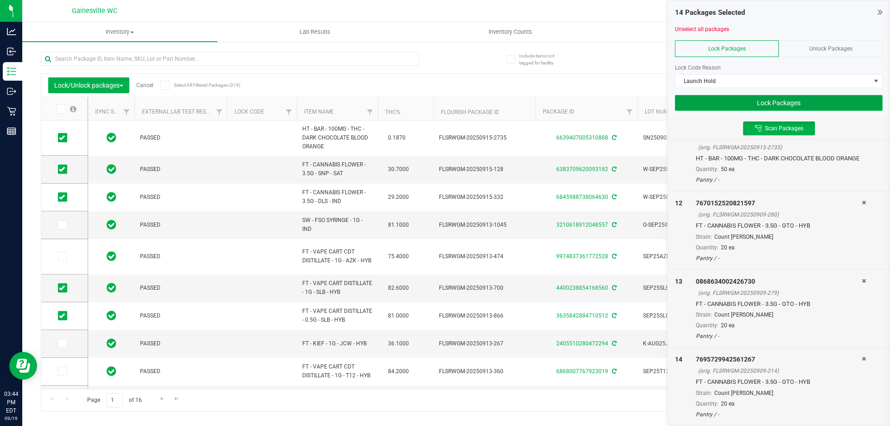
click at [815, 107] on button "Lock Packages" at bounding box center [779, 103] width 208 height 16
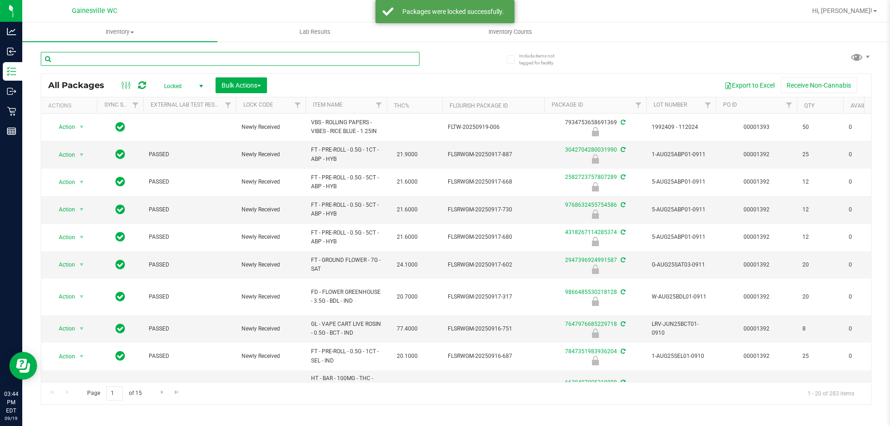
click at [366, 60] on input "text" at bounding box center [230, 59] width 379 height 14
click at [445, 63] on div at bounding box center [248, 59] width 415 height 30
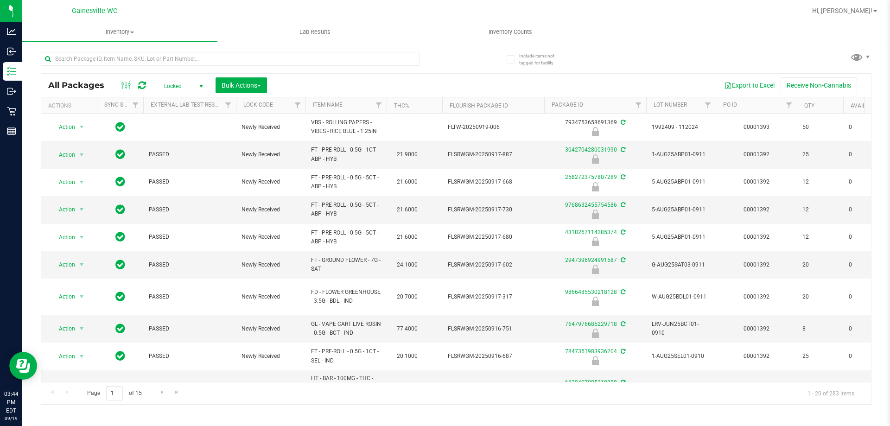
click at [744, 100] on th "PO ID" at bounding box center [756, 105] width 81 height 16
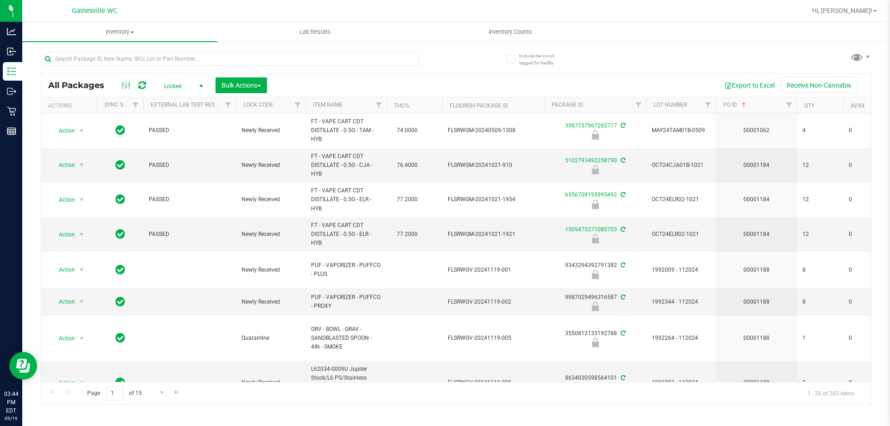
click at [753, 105] on th "PO ID" at bounding box center [756, 105] width 81 height 16
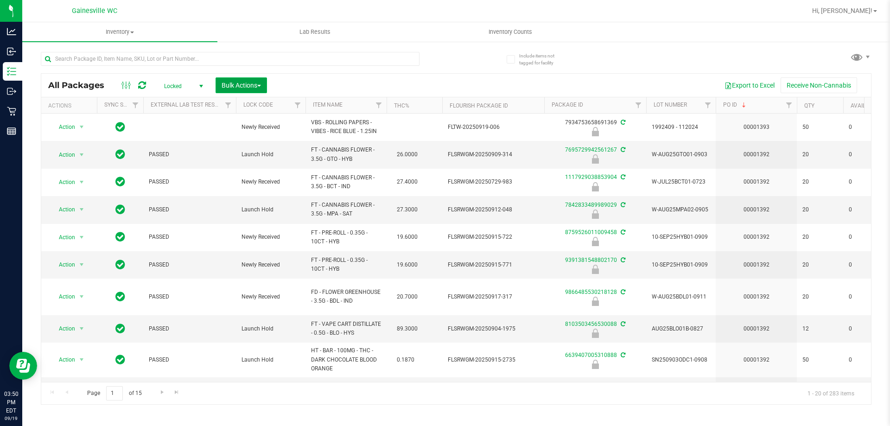
click at [253, 83] on span "Bulk Actions" at bounding box center [241, 85] width 39 height 7
click at [259, 176] on span "Lock/Unlock packages" at bounding box center [253, 174] width 64 height 7
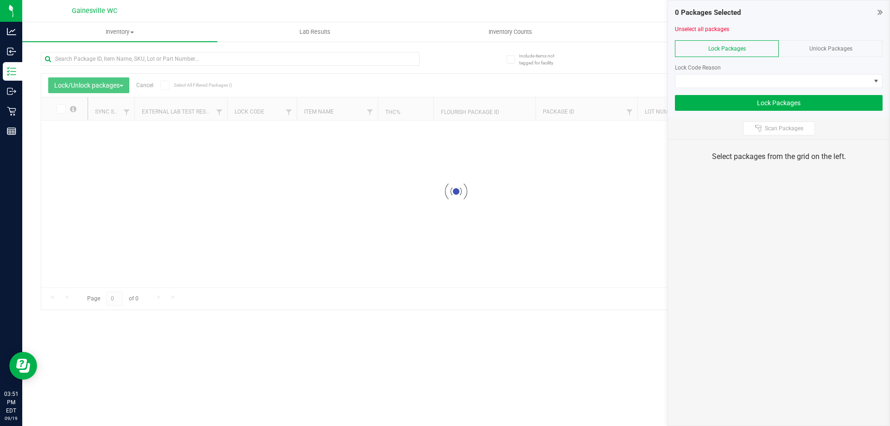
click at [810, 55] on div "Unlock Packages" at bounding box center [831, 48] width 104 height 17
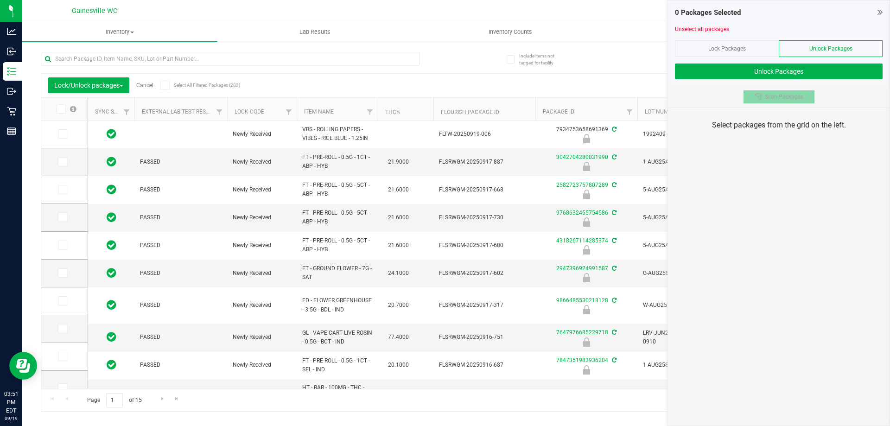
click at [775, 94] on span "Scan Packages" at bounding box center [784, 96] width 38 height 7
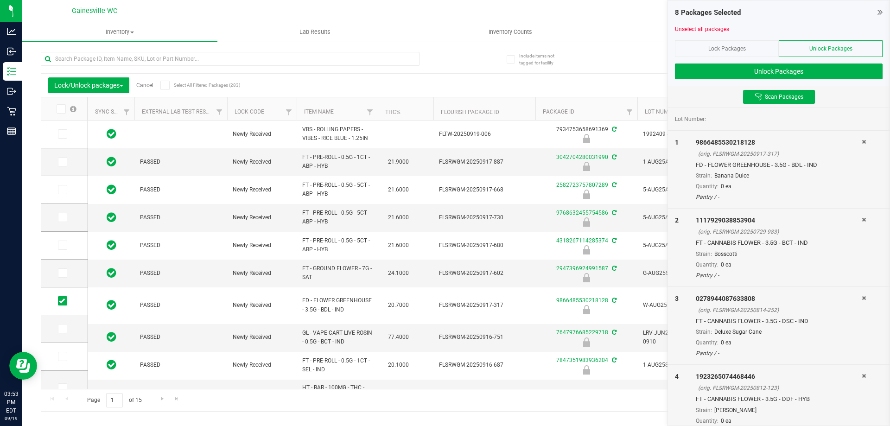
type input "[DATE]"
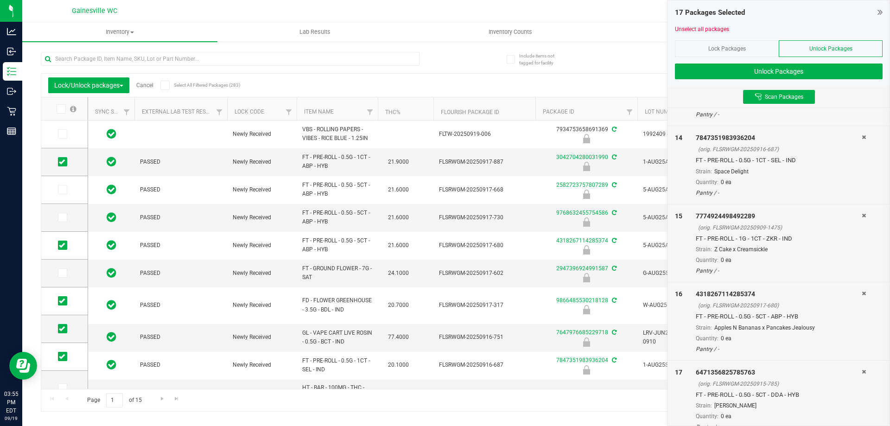
scroll to position [1033, 0]
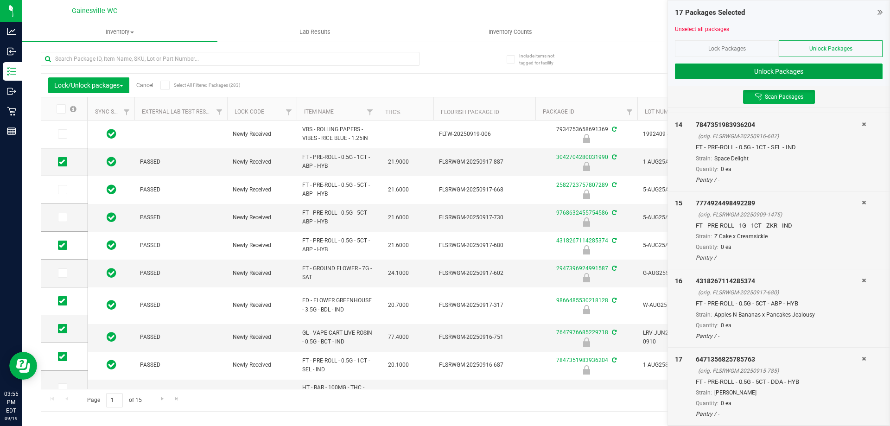
click at [797, 74] on button "Unlock Packages" at bounding box center [779, 72] width 208 height 16
